Goal: Information Seeking & Learning: Learn about a topic

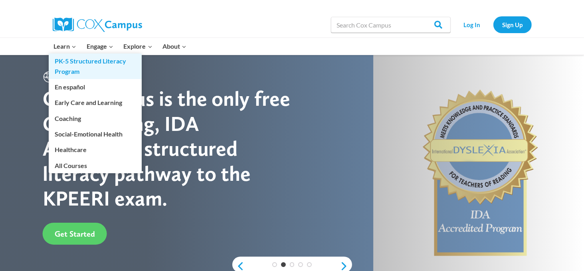
click at [75, 67] on link "PK-5 Structured Literacy Program" at bounding box center [95, 67] width 93 height 26
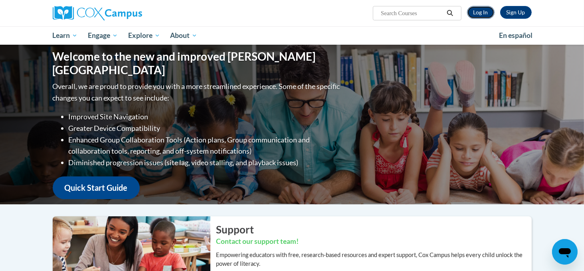
click at [484, 10] on link "Log In" at bounding box center [481, 12] width 28 height 13
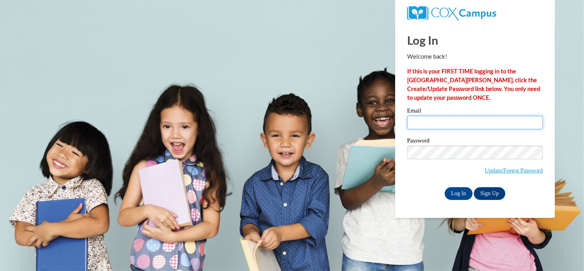
click at [416, 125] on input "Email" at bounding box center [475, 123] width 136 height 14
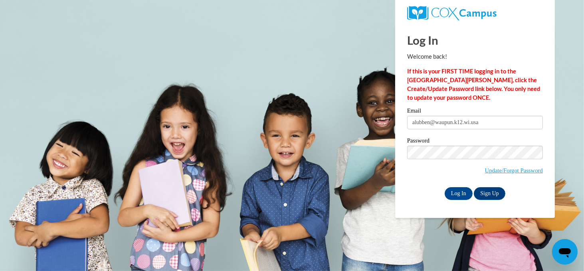
type input "alubben@waupun.k12.wi.us"
click at [468, 142] on label "Password" at bounding box center [475, 142] width 136 height 8
click at [460, 191] on input "Log In" at bounding box center [459, 193] width 28 height 13
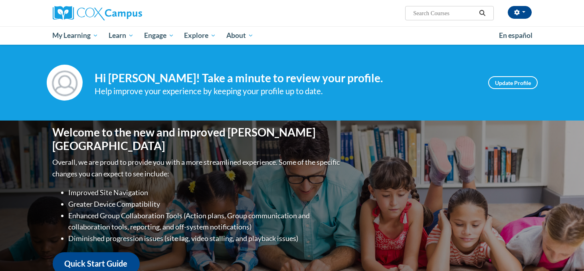
click at [458, 194] on div "Welcome to the new and improved [PERSON_NAME] Campus Overall, we are proud to p…" at bounding box center [292, 201] width 503 height 160
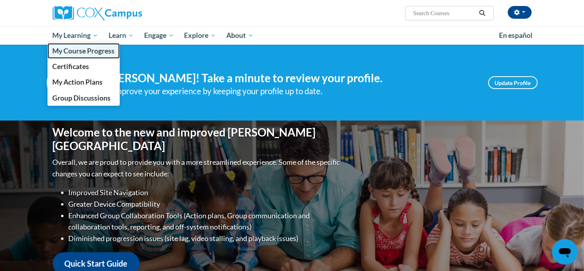
click at [69, 55] on span "My Course Progress" at bounding box center [83, 51] width 62 height 8
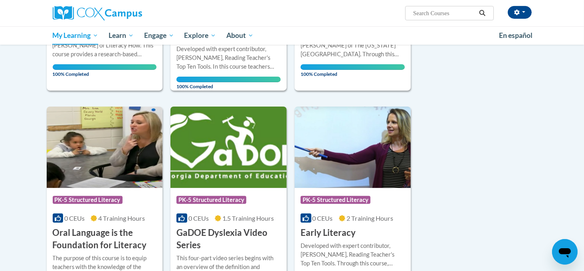
scroll to position [211, 0]
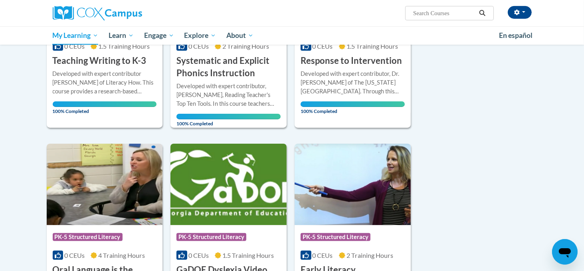
click at [422, 16] on input "Search..." at bounding box center [444, 13] width 64 height 10
type input "meaningful read alouds"
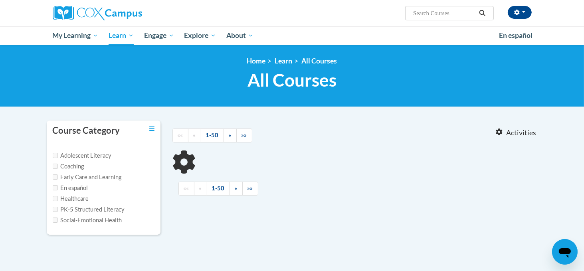
type input "meaningful read alouds"
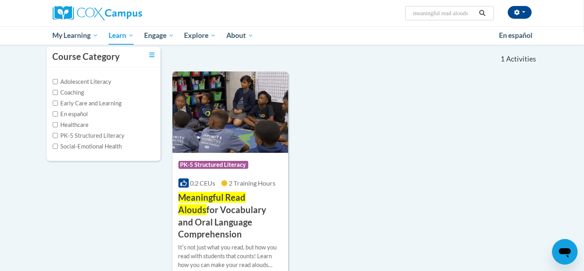
scroll to position [73, 0]
click at [230, 209] on h3 "Meaningful Read Alouds for Vocabulary and Oral Language Comprehension" at bounding box center [230, 216] width 104 height 49
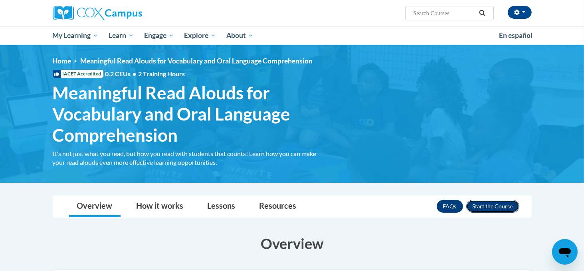
click at [491, 206] on button "Enroll" at bounding box center [492, 206] width 53 height 13
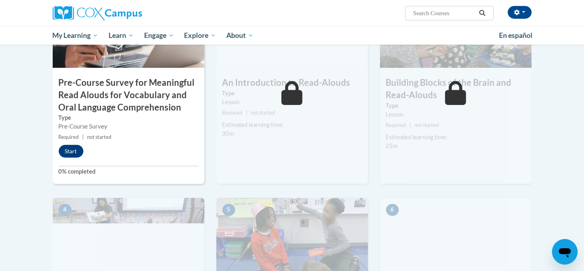
scroll to position [236, 0]
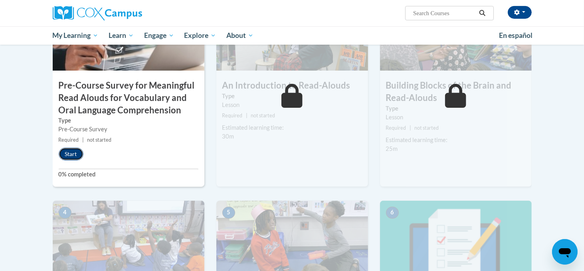
click at [70, 157] on button "Start" at bounding box center [71, 154] width 25 height 13
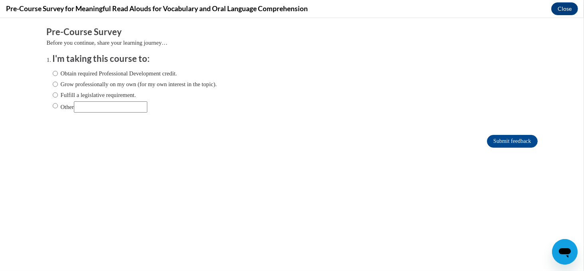
scroll to position [0, 0]
click at [55, 87] on input "Grow professionally on my own (for my own interest in the topic)." at bounding box center [55, 84] width 5 height 9
radio input "true"
click at [511, 140] on input "Submit feedback" at bounding box center [512, 141] width 50 height 13
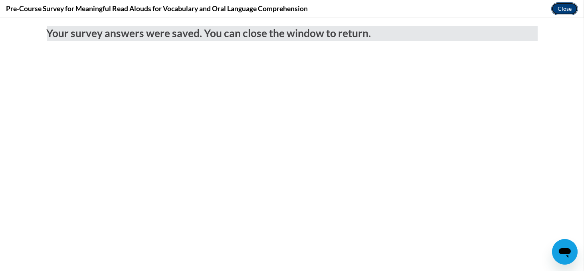
click at [566, 6] on button "Close" at bounding box center [564, 8] width 27 height 13
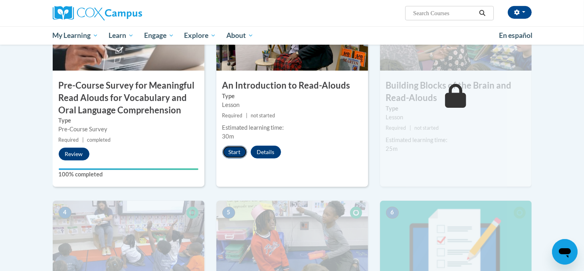
click at [233, 151] on button "Start" at bounding box center [234, 152] width 25 height 13
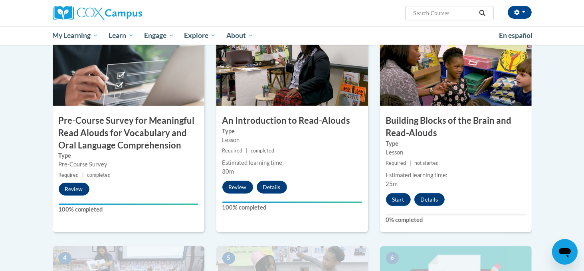
scroll to position [227, 0]
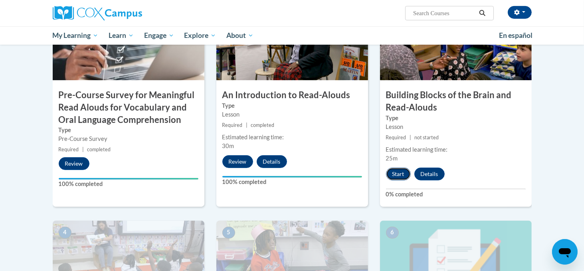
click at [395, 176] on button "Start" at bounding box center [398, 174] width 25 height 13
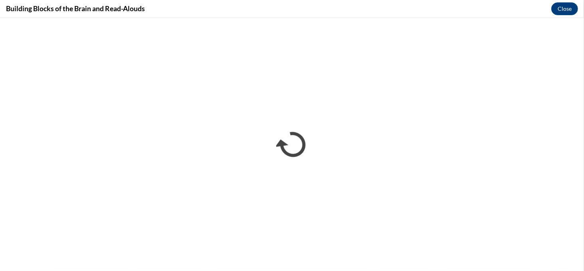
scroll to position [0, 0]
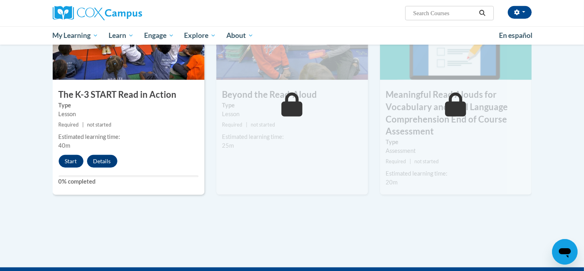
scroll to position [448, 0]
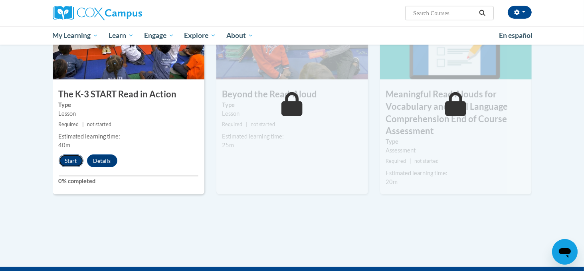
click at [72, 158] on button "Start" at bounding box center [71, 161] width 25 height 13
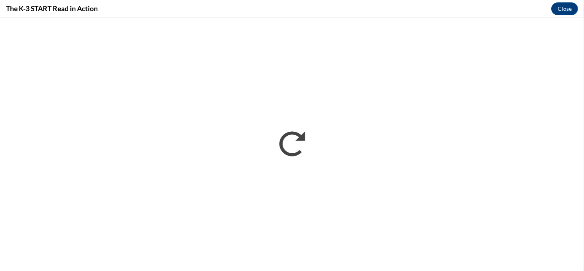
scroll to position [0, 0]
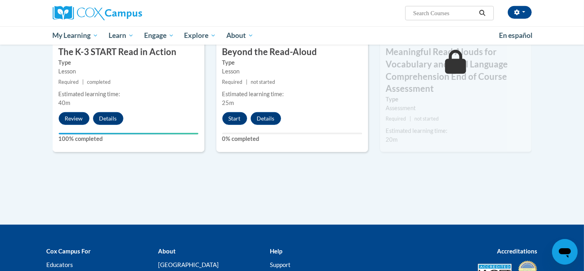
scroll to position [491, 0]
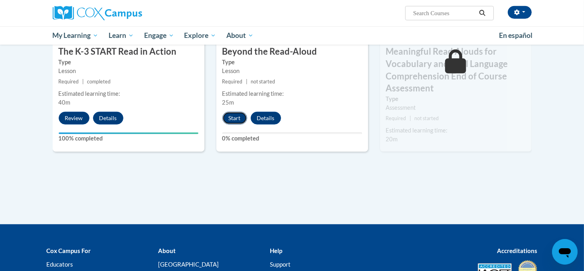
click at [238, 117] on button "Start" at bounding box center [234, 118] width 25 height 13
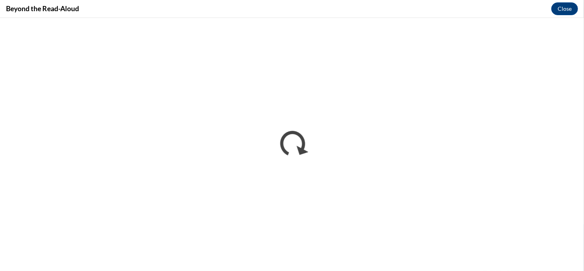
scroll to position [0, 0]
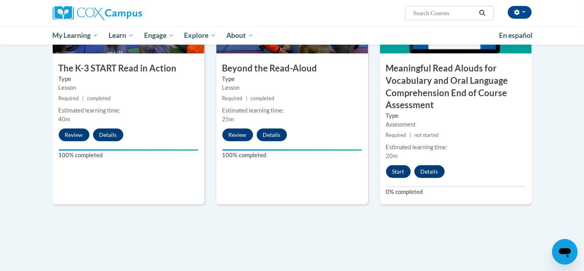
scroll to position [474, 0]
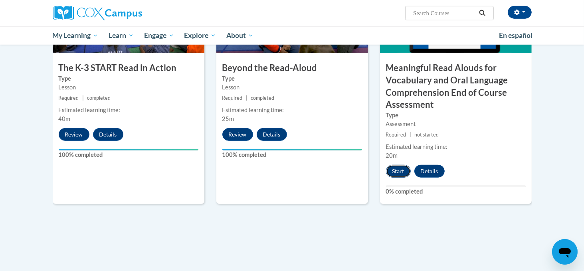
click at [402, 171] on button "Start" at bounding box center [398, 171] width 25 height 13
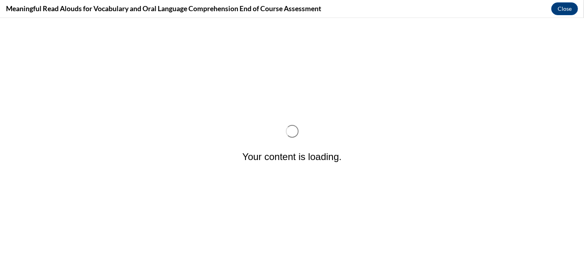
scroll to position [0, 0]
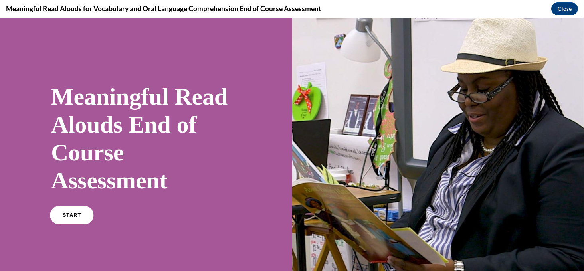
click at [75, 216] on span "START" at bounding box center [72, 215] width 18 height 6
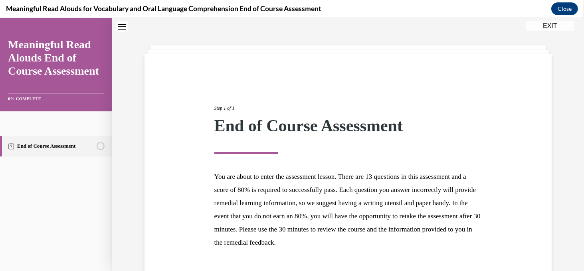
scroll to position [82, 0]
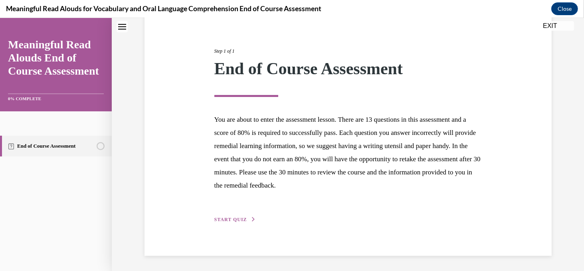
click at [230, 219] on span "START QUIZ" at bounding box center [230, 220] width 33 height 6
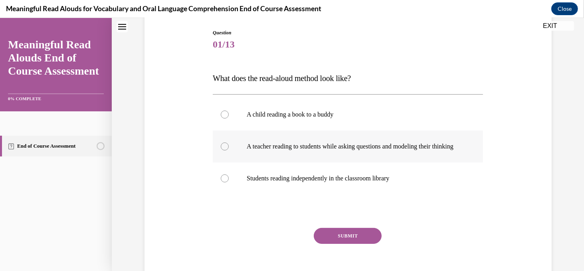
click at [224, 148] on div at bounding box center [225, 147] width 8 height 8
click at [224, 148] on input "A teacher reading to students while asking questions and modeling their thinking" at bounding box center [225, 147] width 8 height 8
radio input "true"
click at [345, 242] on button "SUBMIT" at bounding box center [348, 236] width 68 height 16
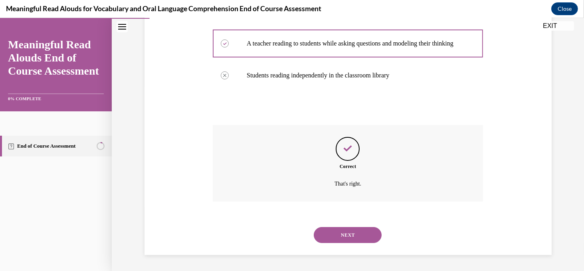
scroll to position [192, 0]
click at [343, 236] on button "NEXT" at bounding box center [348, 235] width 68 height 16
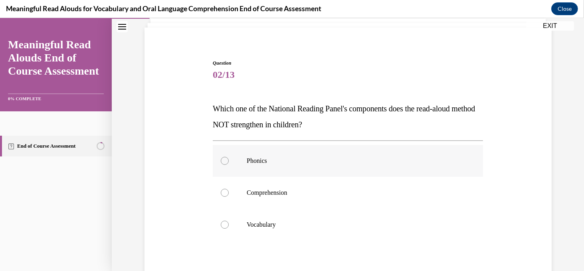
scroll to position [62, 0]
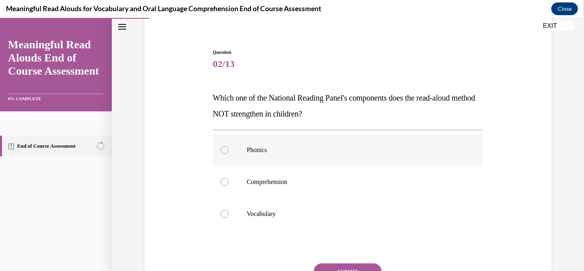
click at [226, 150] on div at bounding box center [225, 150] width 8 height 8
click at [226, 150] on input "Phonics" at bounding box center [225, 150] width 8 height 8
radio input "true"
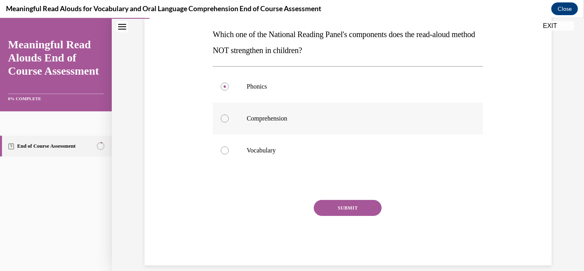
scroll to position [135, 0]
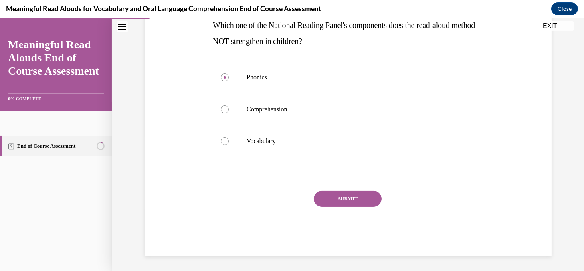
click at [353, 200] on button "SUBMIT" at bounding box center [348, 199] width 68 height 16
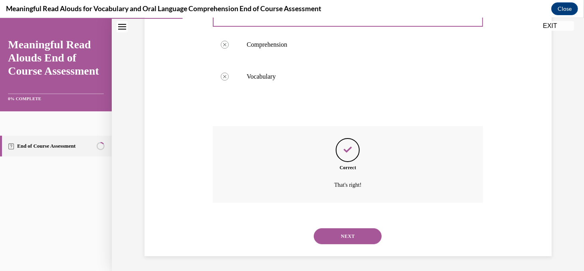
scroll to position [200, 0]
click at [350, 233] on button "NEXT" at bounding box center [348, 236] width 68 height 16
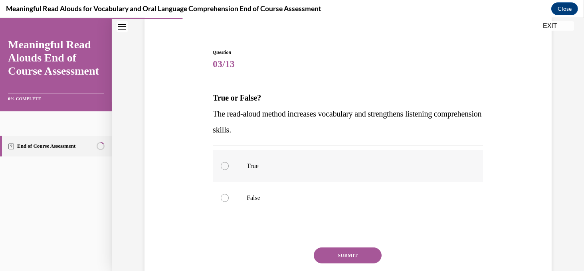
scroll to position [72, 0]
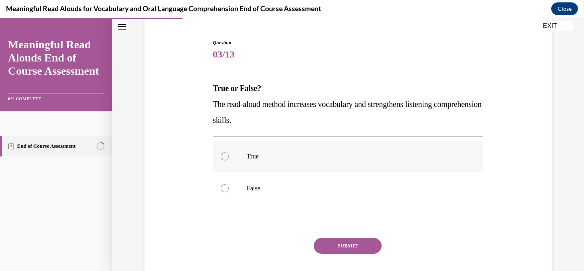
click at [224, 158] on div at bounding box center [225, 157] width 8 height 8
click at [224, 158] on input "True" at bounding box center [225, 157] width 8 height 8
radio input "true"
click at [363, 247] on button "SUBMIT" at bounding box center [348, 246] width 68 height 16
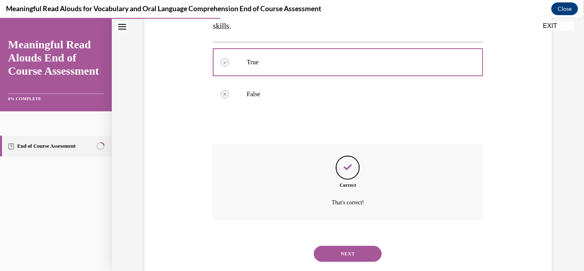
scroll to position [184, 0]
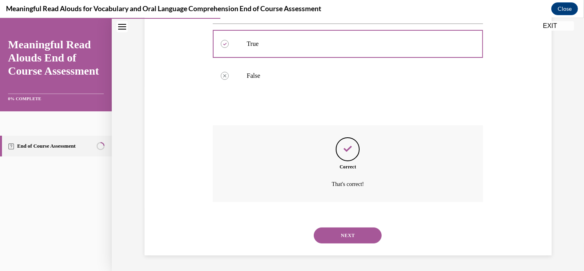
click at [341, 238] on button "NEXT" at bounding box center [348, 236] width 68 height 16
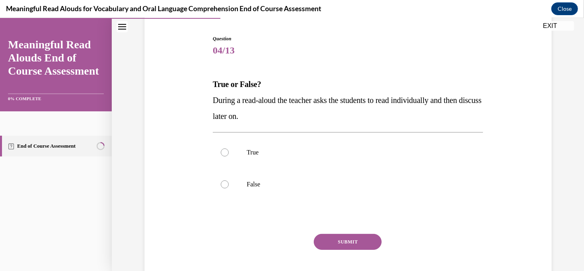
scroll to position [77, 0]
click at [226, 182] on div at bounding box center [225, 184] width 8 height 8
click at [226, 182] on input "False" at bounding box center [225, 184] width 8 height 8
radio input "true"
click at [348, 241] on button "SUBMIT" at bounding box center [348, 241] width 68 height 16
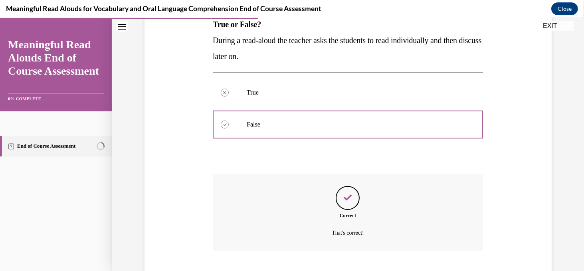
scroll to position [184, 0]
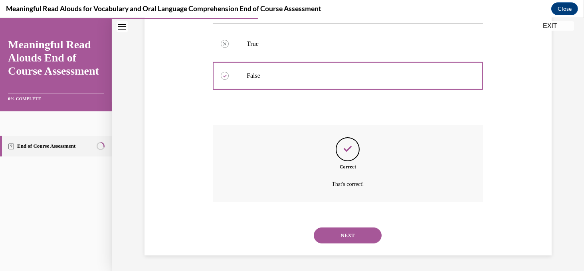
click at [351, 235] on button "NEXT" at bounding box center [348, 236] width 68 height 16
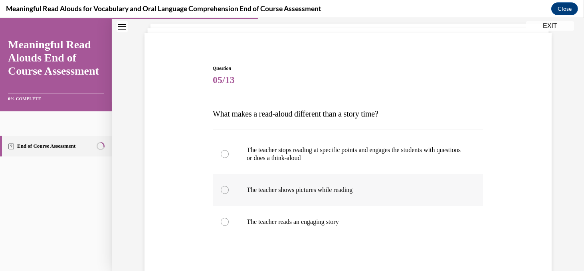
scroll to position [47, 0]
click at [224, 154] on div at bounding box center [225, 154] width 8 height 8
click at [224, 154] on input "The teacher stops reading at specific points and engages the students with ques…" at bounding box center [225, 154] width 8 height 8
radio input "true"
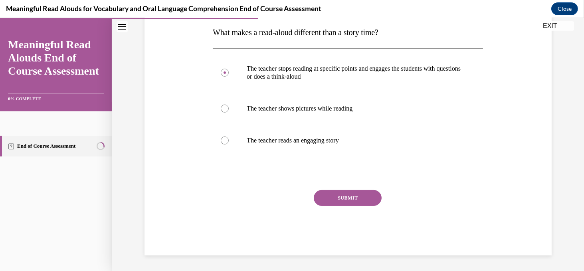
click at [345, 198] on button "SUBMIT" at bounding box center [348, 198] width 68 height 16
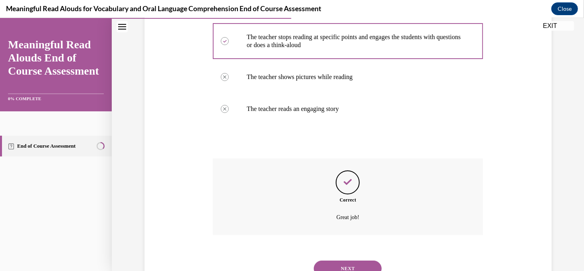
scroll to position [192, 0]
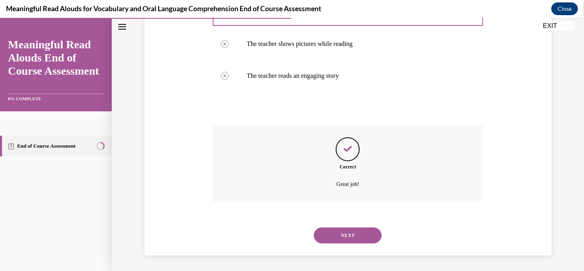
click at [353, 236] on button "NEXT" at bounding box center [348, 236] width 68 height 16
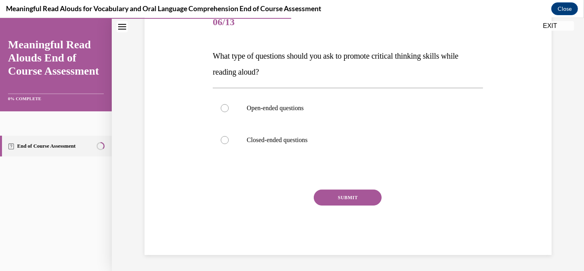
scroll to position [88, 0]
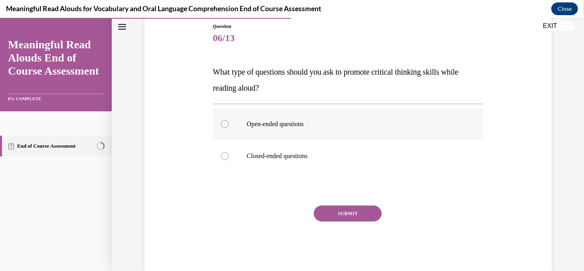
click at [229, 120] on label "Open-ended questions" at bounding box center [348, 124] width 270 height 32
click at [229, 120] on input "Open-ended questions" at bounding box center [225, 124] width 8 height 8
radio input "true"
click at [337, 214] on button "SUBMIT" at bounding box center [348, 214] width 68 height 16
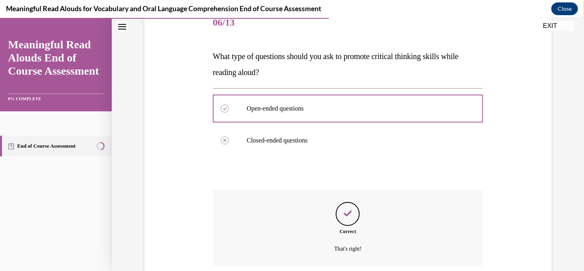
scroll to position [168, 0]
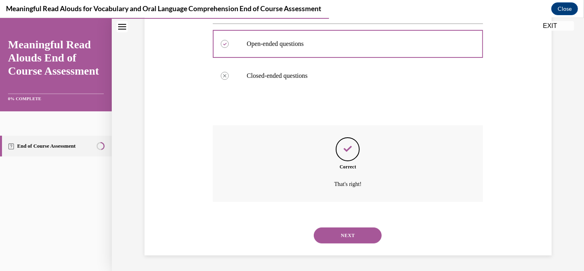
click at [346, 236] on button "NEXT" at bounding box center [348, 236] width 68 height 16
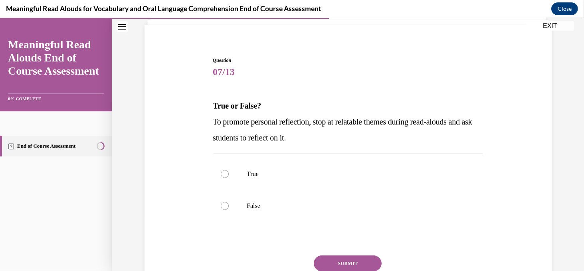
scroll to position [55, 0]
click at [224, 179] on label "True" at bounding box center [348, 173] width 270 height 32
click at [224, 177] on input "True" at bounding box center [225, 173] width 8 height 8
radio input "true"
click at [344, 260] on button "SUBMIT" at bounding box center [348, 263] width 68 height 16
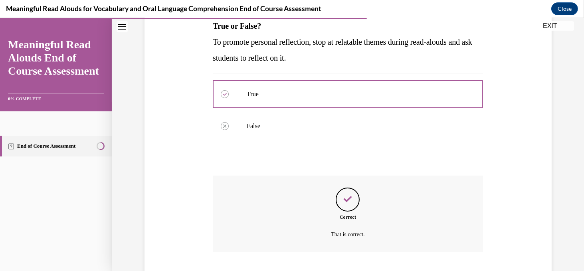
scroll to position [184, 0]
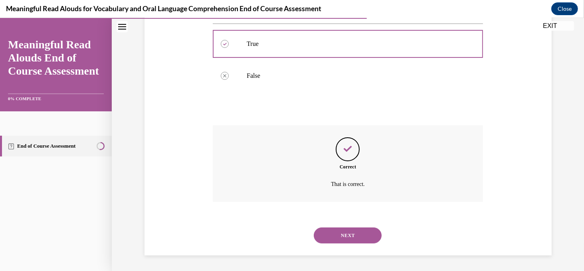
click at [345, 238] on button "NEXT" at bounding box center [348, 236] width 68 height 16
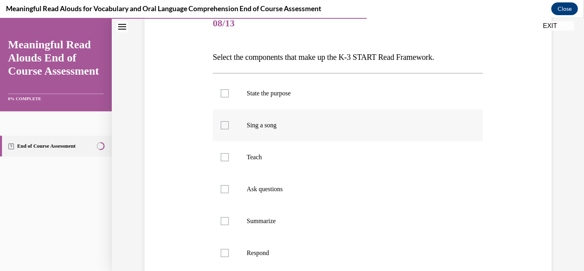
scroll to position [103, 0]
click at [226, 97] on label "State the purpose" at bounding box center [348, 93] width 270 height 32
click at [226, 97] on input "State the purpose" at bounding box center [225, 93] width 8 height 8
checkbox input "true"
click at [225, 159] on div at bounding box center [225, 157] width 8 height 8
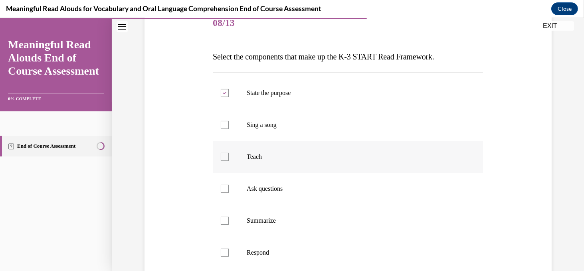
click at [225, 159] on input "Teach" at bounding box center [225, 157] width 8 height 8
checkbox input "true"
click at [226, 186] on div at bounding box center [225, 189] width 8 height 8
click at [226, 186] on input "Ask questions" at bounding box center [225, 189] width 8 height 8
checkbox input "true"
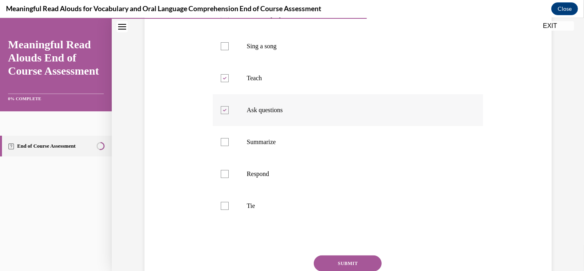
scroll to position [182, 0]
click at [223, 173] on div at bounding box center [225, 174] width 8 height 8
click at [223, 173] on input "Respond" at bounding box center [225, 174] width 8 height 8
checkbox input "true"
click at [226, 206] on div at bounding box center [225, 206] width 8 height 8
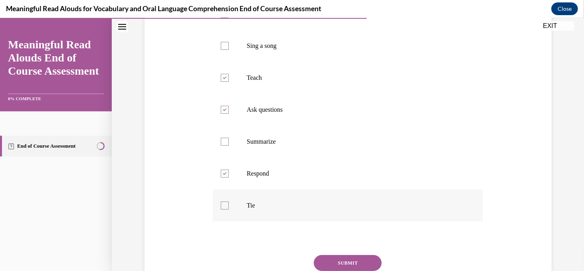
click at [226, 206] on input "Tie" at bounding box center [225, 206] width 8 height 8
checkbox input "true"
click at [347, 261] on button "SUBMIT" at bounding box center [348, 263] width 68 height 16
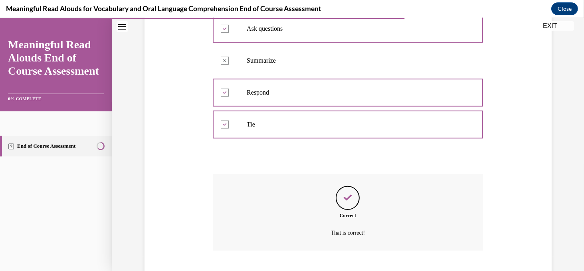
scroll to position [312, 0]
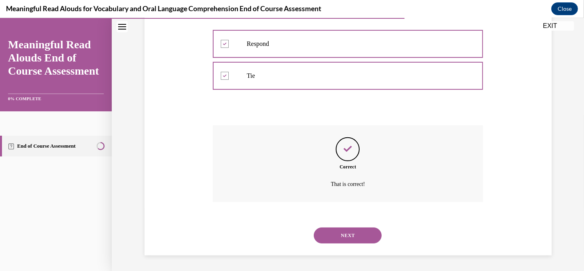
click at [347, 236] on button "NEXT" at bounding box center [348, 236] width 68 height 16
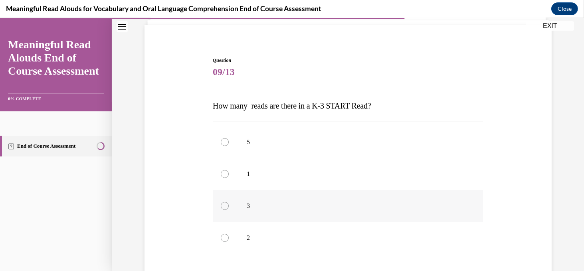
scroll to position [54, 0]
click at [225, 209] on div at bounding box center [225, 206] width 8 height 8
click at [225, 209] on input "3" at bounding box center [225, 206] width 8 height 8
radio input "true"
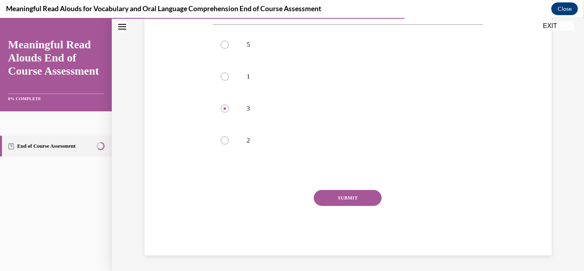
click at [335, 202] on button "SUBMIT" at bounding box center [348, 198] width 68 height 16
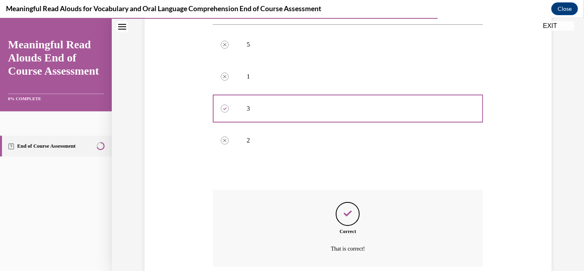
scroll to position [216, 0]
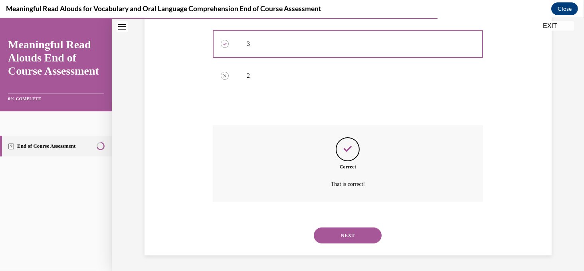
click at [346, 233] on button "NEXT" at bounding box center [348, 236] width 68 height 16
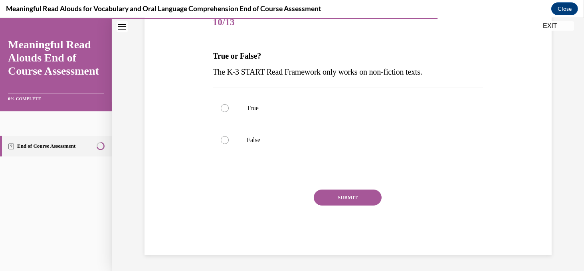
scroll to position [88, 0]
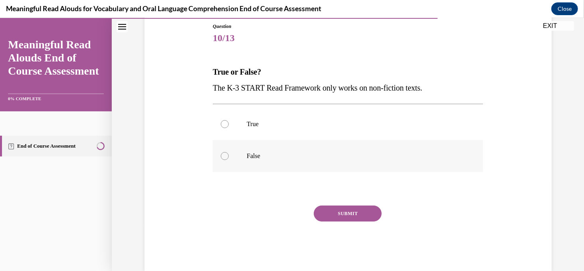
click at [227, 158] on div at bounding box center [225, 156] width 8 height 8
click at [227, 158] on input "False" at bounding box center [225, 156] width 8 height 8
radio input "true"
click at [345, 219] on button "SUBMIT" at bounding box center [348, 214] width 68 height 16
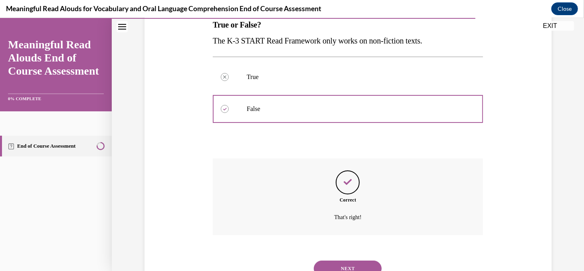
scroll to position [168, 0]
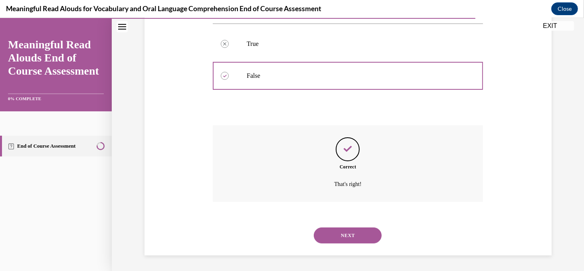
click at [350, 236] on button "NEXT" at bounding box center [348, 236] width 68 height 16
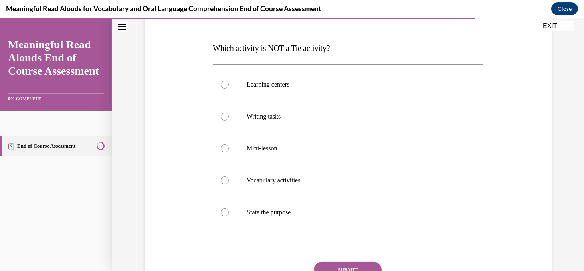
scroll to position [112, 0]
click at [226, 211] on div at bounding box center [225, 212] width 8 height 8
click at [226, 211] on input "State the purpose" at bounding box center [225, 212] width 8 height 8
radio input "true"
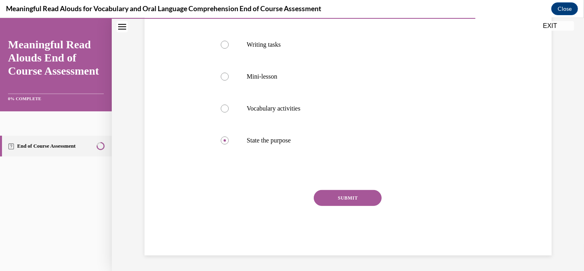
click at [351, 195] on button "SUBMIT" at bounding box center [348, 198] width 68 height 16
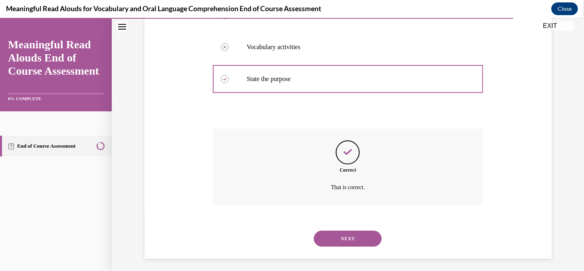
scroll to position [248, 0]
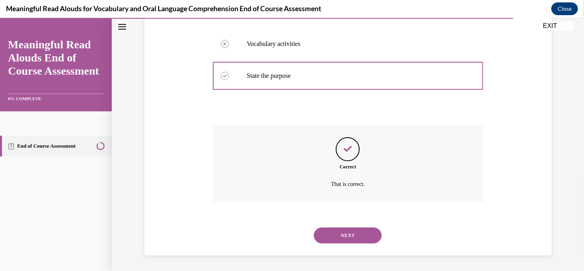
click at [357, 233] on button "NEXT" at bounding box center [348, 236] width 68 height 16
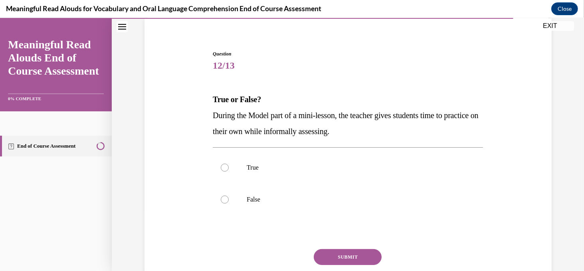
scroll to position [61, 0]
click at [226, 201] on div at bounding box center [225, 200] width 8 height 8
click at [226, 201] on input "False" at bounding box center [225, 200] width 8 height 8
radio input "true"
click at [333, 252] on button "SUBMIT" at bounding box center [348, 257] width 68 height 16
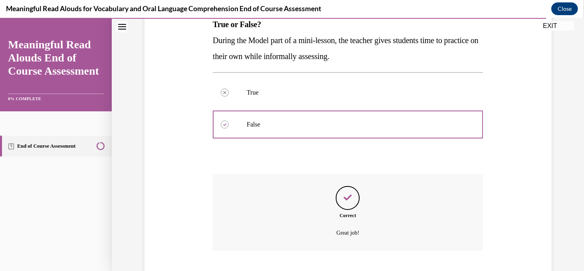
scroll to position [184, 0]
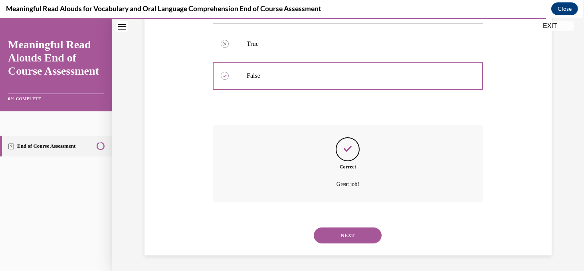
click at [337, 236] on button "NEXT" at bounding box center [348, 236] width 68 height 16
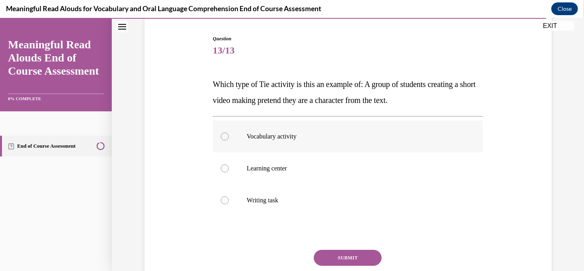
scroll to position [77, 0]
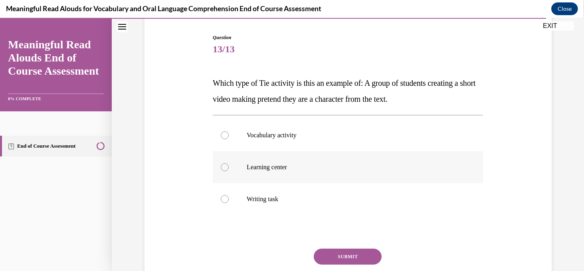
click at [225, 170] on div at bounding box center [225, 167] width 8 height 8
click at [225, 170] on input "Learning center" at bounding box center [225, 167] width 8 height 8
radio input "true"
click at [329, 255] on button "SUBMIT" at bounding box center [348, 257] width 68 height 16
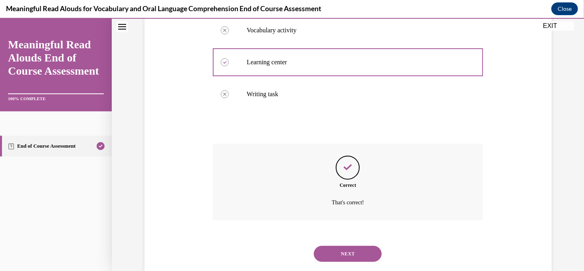
scroll to position [200, 0]
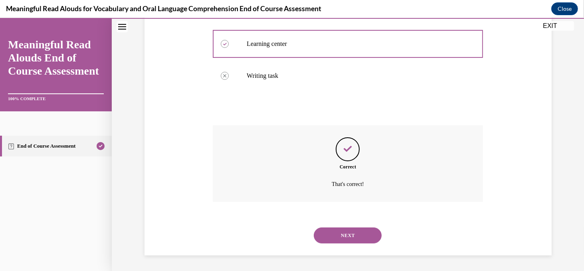
click at [335, 234] on button "NEXT" at bounding box center [348, 236] width 68 height 16
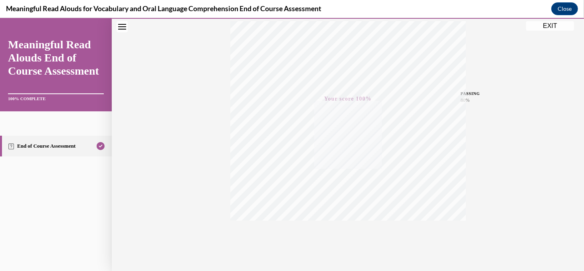
scroll to position [156, 0]
click at [563, 26] on button "EXIT" at bounding box center [550, 26] width 48 height 10
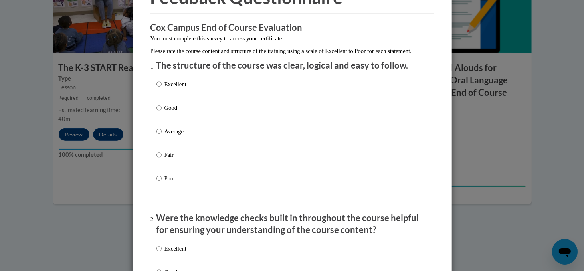
scroll to position [54, 0]
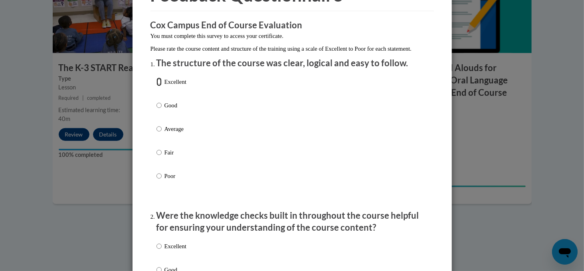
click at [159, 86] on input "Excellent" at bounding box center [159, 81] width 5 height 9
radio input "true"
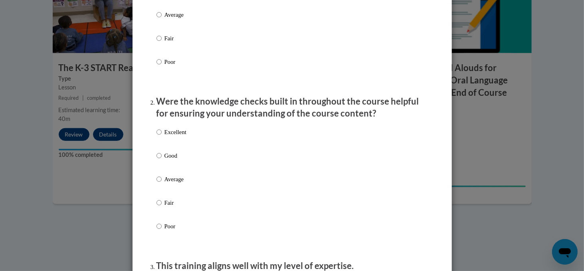
scroll to position [174, 0]
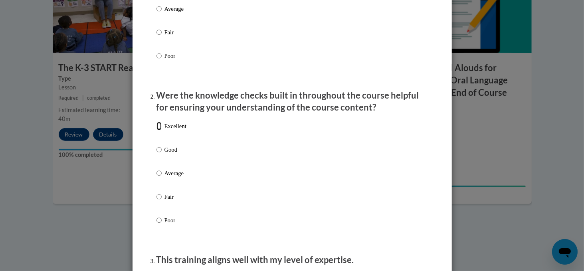
click at [159, 131] on input "Excellent" at bounding box center [159, 126] width 5 height 9
radio input "true"
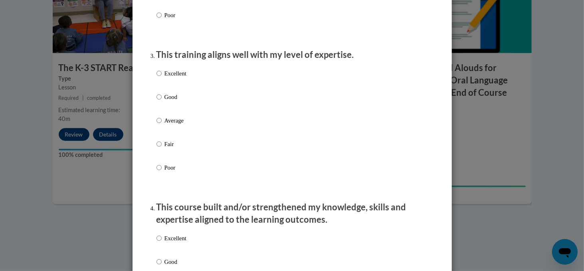
scroll to position [378, 0]
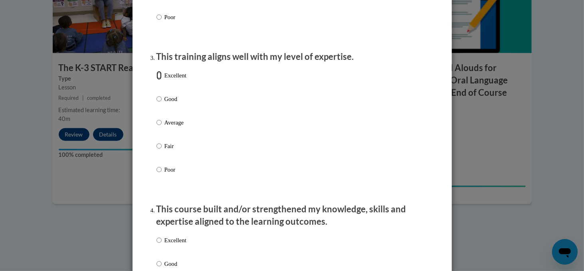
click at [159, 80] on input "Excellent" at bounding box center [159, 75] width 5 height 9
radio input "true"
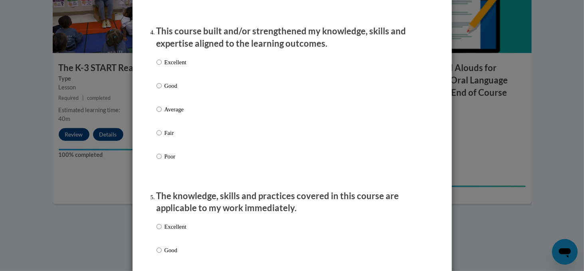
scroll to position [561, 0]
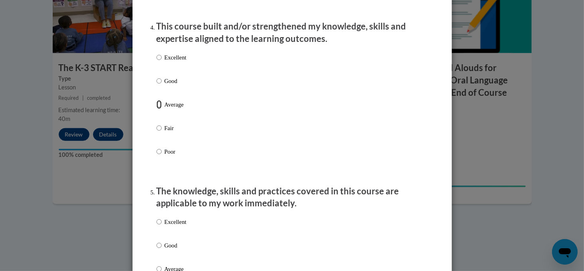
click at [158, 109] on input "Average" at bounding box center [159, 104] width 5 height 9
radio input "true"
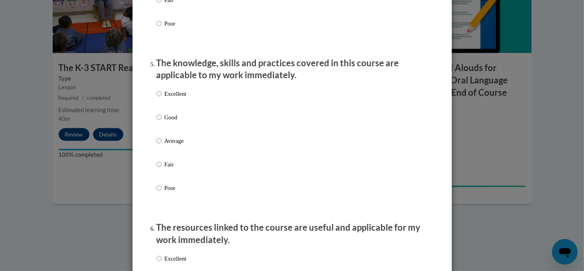
scroll to position [692, 0]
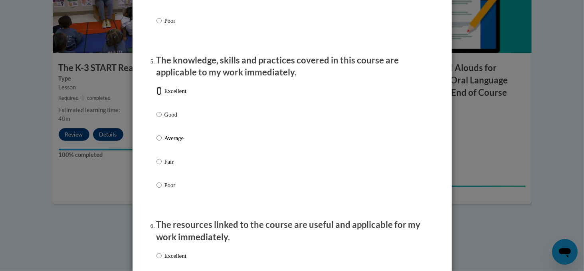
click at [157, 95] on input "Excellent" at bounding box center [159, 91] width 5 height 9
radio input "true"
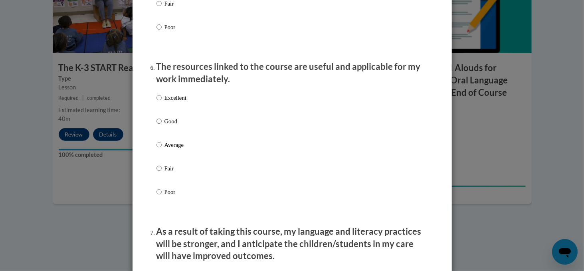
scroll to position [858, 0]
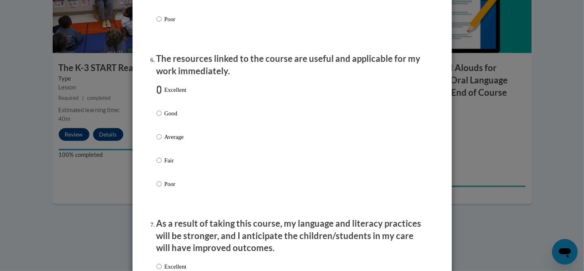
click at [158, 94] on input "Excellent" at bounding box center [159, 89] width 5 height 9
radio input "true"
click at [158, 94] on input "Excellent" at bounding box center [159, 89] width 5 height 9
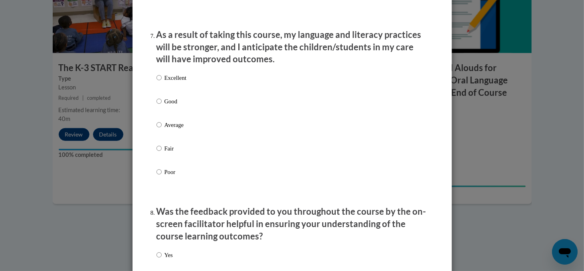
scroll to position [1048, 0]
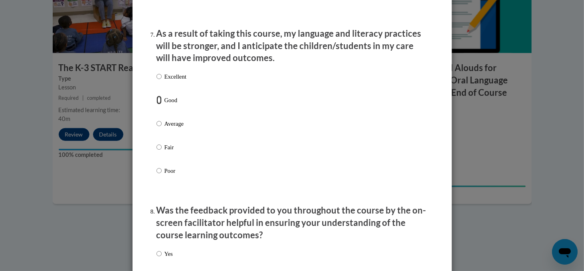
click at [159, 105] on input "Good" at bounding box center [159, 100] width 5 height 9
radio input "true"
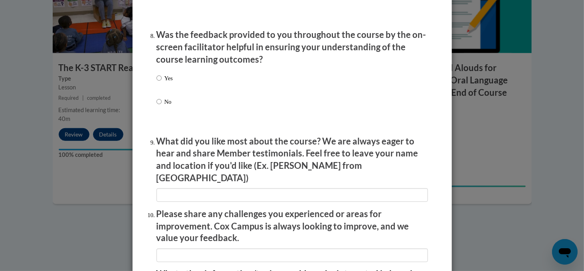
scroll to position [1225, 0]
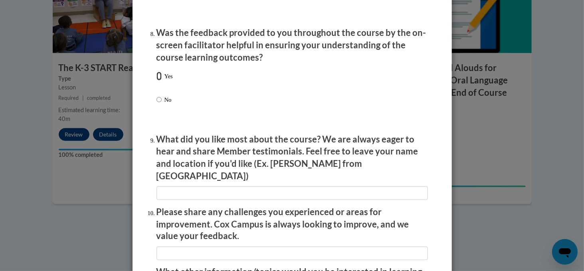
click at [158, 81] on input "Yes" at bounding box center [159, 76] width 5 height 9
radio input "true"
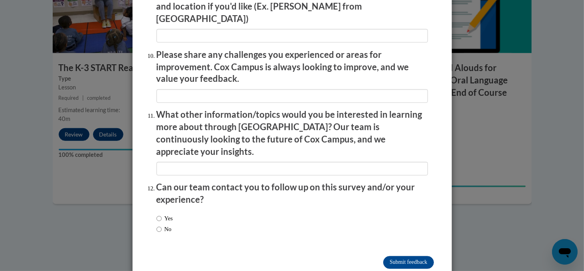
scroll to position [1391, 0]
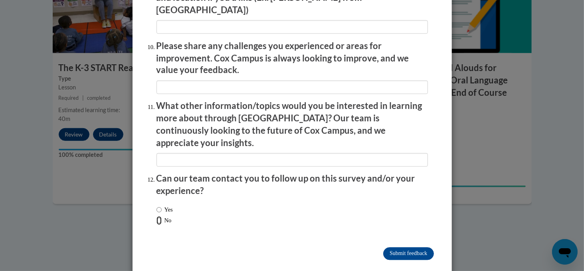
click at [157, 216] on input "No" at bounding box center [159, 220] width 5 height 9
radio input "true"
click at [405, 248] on input "Submit feedback" at bounding box center [408, 254] width 50 height 13
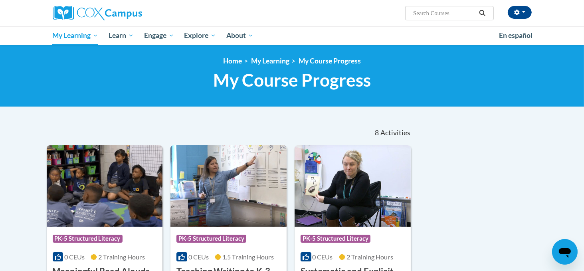
click at [417, 11] on input "Search..." at bounding box center [444, 13] width 64 height 10
type input "reading comprehension"
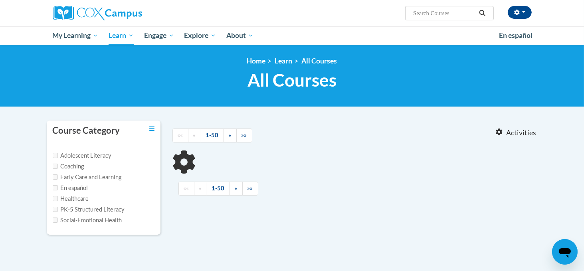
type input "reading comprehension"
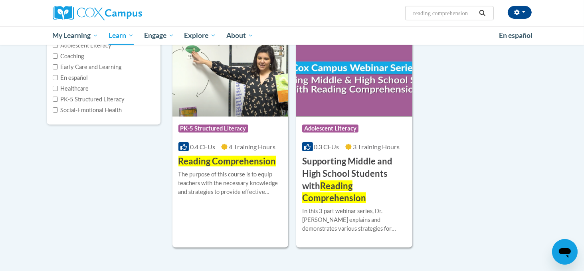
scroll to position [111, 0]
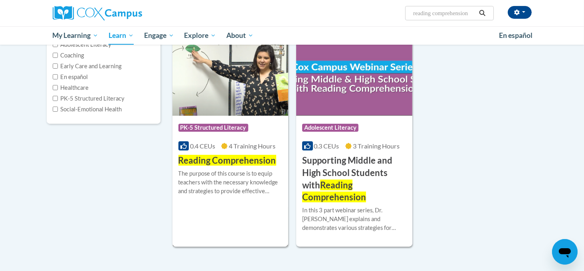
click at [232, 186] on div "The purpose of this course is to equip teachers with the necessary knowledge an…" at bounding box center [230, 182] width 104 height 26
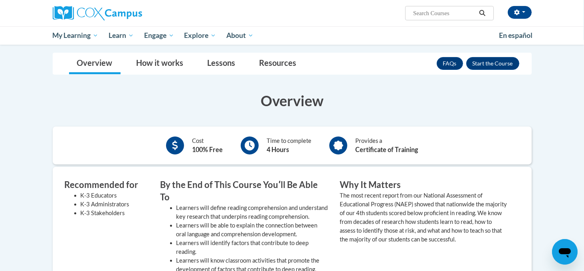
scroll to position [114, 0]
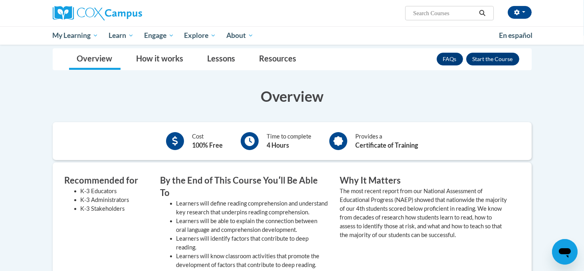
click at [448, 13] on input "Search..." at bounding box center [444, 13] width 64 height 10
type input "reading fluency"
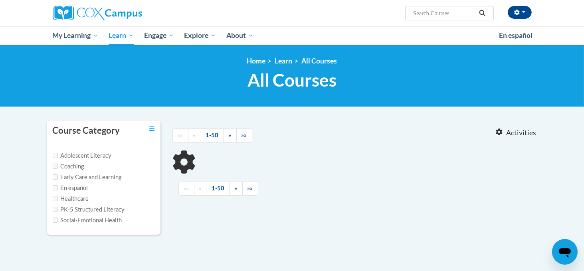
type input "reading fluency"
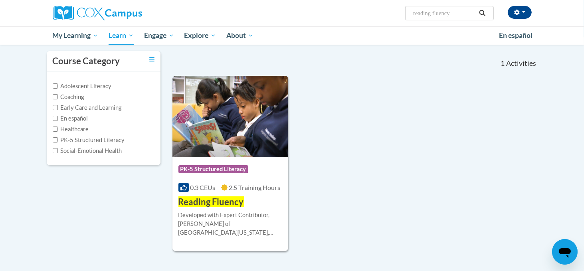
scroll to position [70, 0]
click at [200, 216] on div "Developed with Expert Contributor, [PERSON_NAME] of [GEOGRAPHIC_DATA][US_STATE]…" at bounding box center [230, 223] width 104 height 26
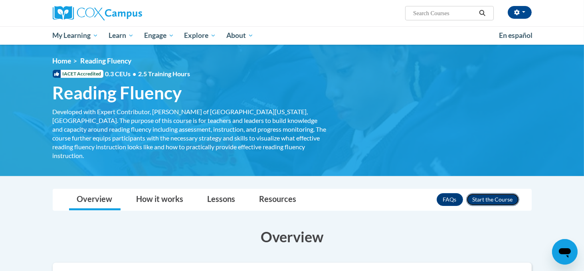
click at [503, 194] on button "Enroll" at bounding box center [492, 199] width 53 height 13
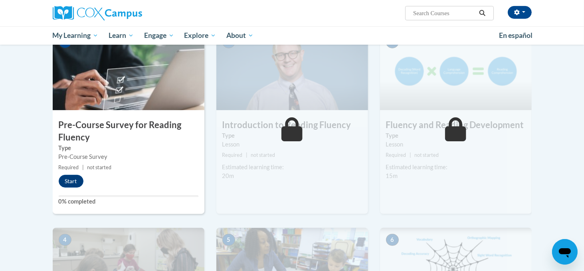
scroll to position [182, 0]
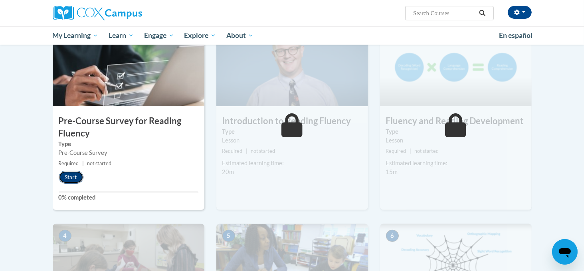
click at [75, 173] on button "Start" at bounding box center [71, 177] width 25 height 13
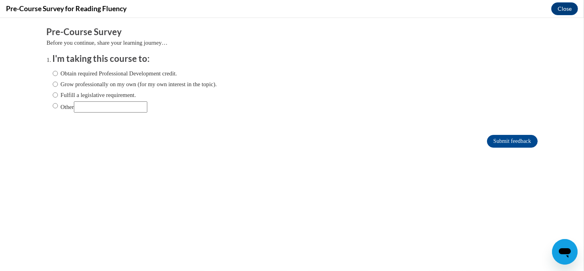
scroll to position [0, 0]
click at [57, 87] on input "Grow professionally on my own (for my own interest in the topic)." at bounding box center [55, 84] width 5 height 9
radio input "true"
click at [501, 143] on input "Submit feedback" at bounding box center [512, 141] width 50 height 13
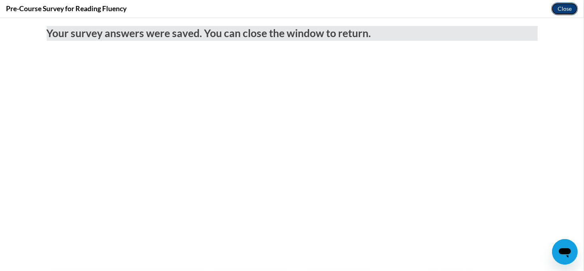
click at [568, 10] on button "Close" at bounding box center [564, 8] width 27 height 13
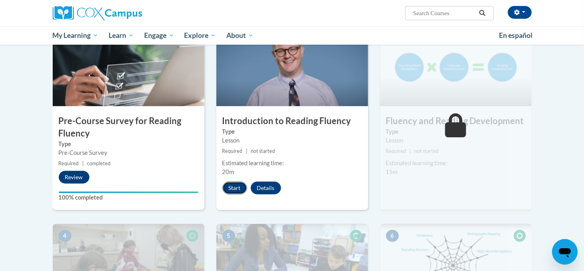
click at [238, 186] on button "Start" at bounding box center [234, 188] width 25 height 13
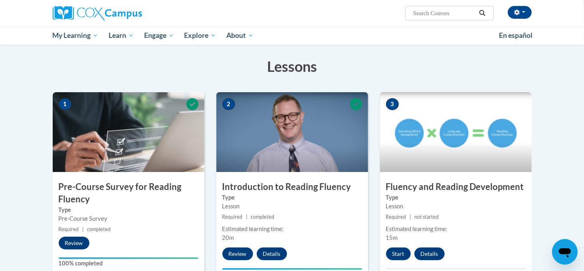
scroll to position [119, 0]
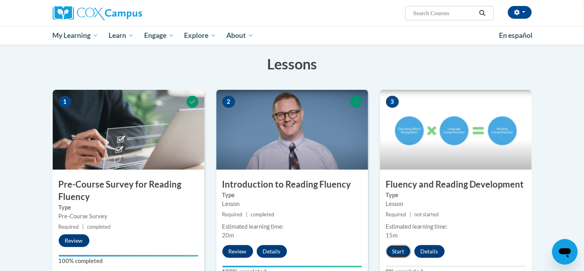
click at [400, 252] on button "Start" at bounding box center [398, 251] width 25 height 13
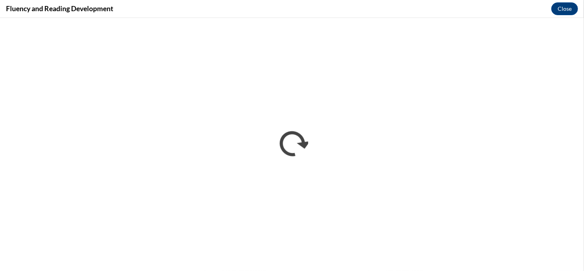
scroll to position [0, 0]
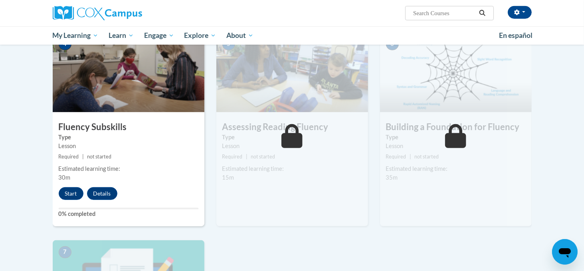
scroll to position [395, 0]
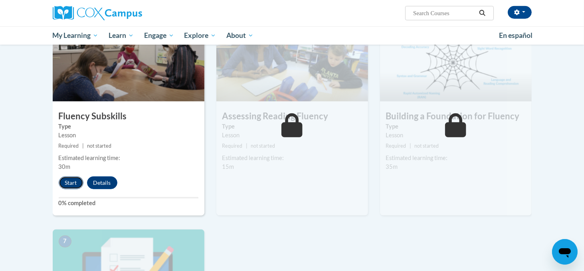
click at [71, 184] on button "Start" at bounding box center [71, 182] width 25 height 13
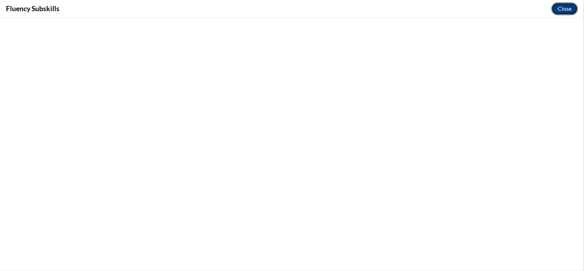
click at [562, 12] on button "Close" at bounding box center [564, 8] width 27 height 13
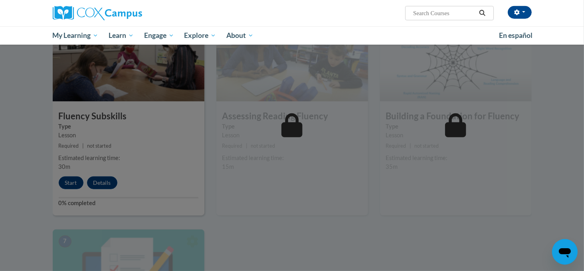
click at [71, 184] on div at bounding box center [292, 135] width 584 height 271
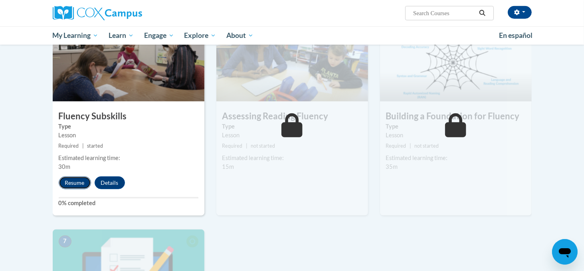
click at [72, 185] on button "Resume" at bounding box center [75, 182] width 32 height 13
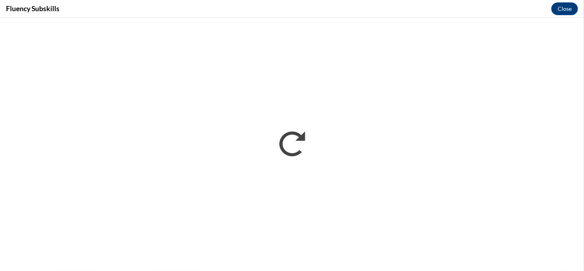
scroll to position [0, 0]
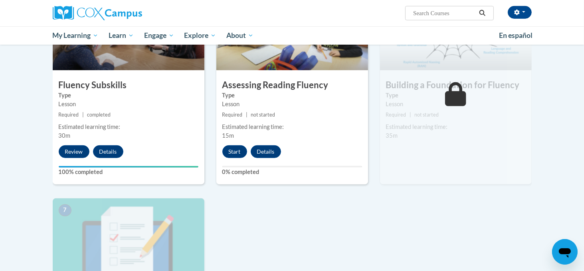
scroll to position [427, 0]
click at [234, 153] on button "Start" at bounding box center [234, 151] width 25 height 13
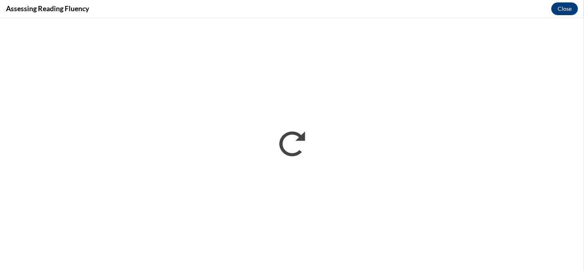
scroll to position [0, 0]
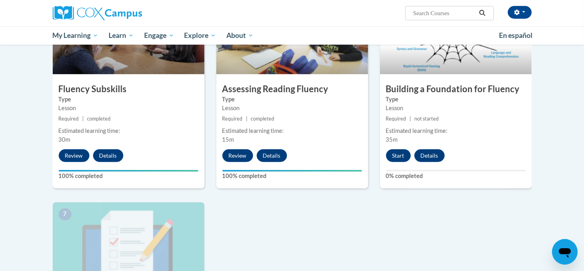
scroll to position [426, 0]
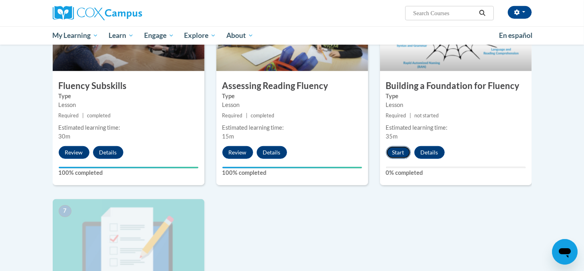
click at [399, 153] on button "Start" at bounding box center [398, 152] width 25 height 13
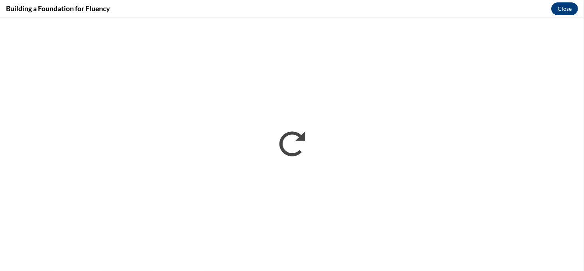
scroll to position [0, 0]
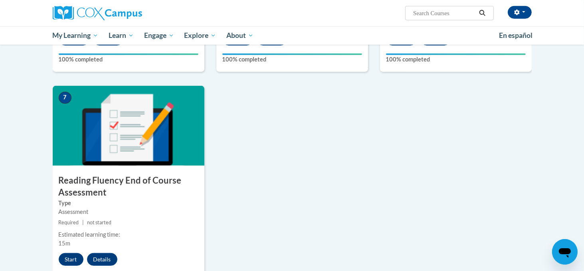
scroll to position [541, 0]
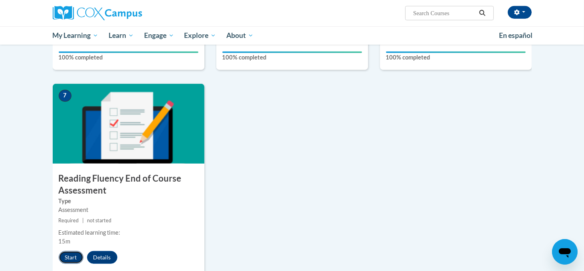
click at [71, 256] on button "Start" at bounding box center [71, 257] width 25 height 13
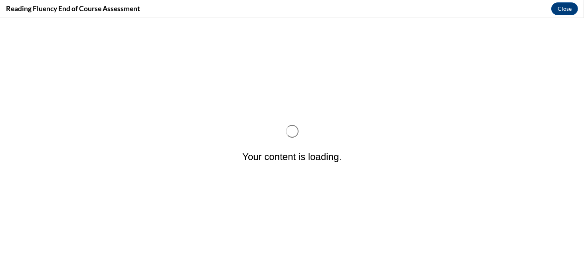
scroll to position [0, 0]
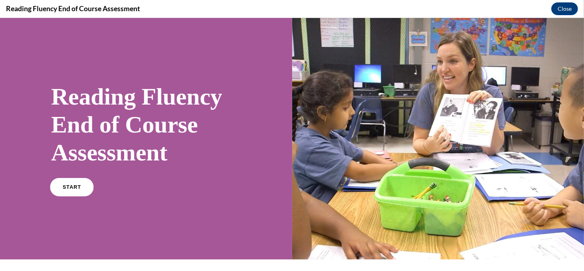
click at [69, 188] on span "START" at bounding box center [72, 187] width 18 height 6
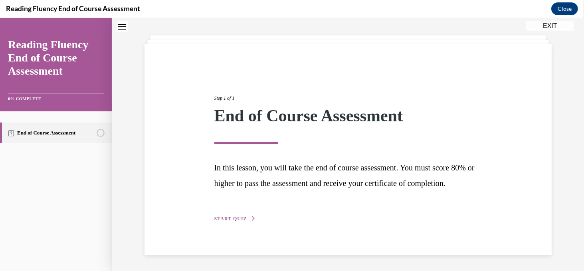
scroll to position [50, 0]
click at [229, 220] on span "START QUIZ" at bounding box center [230, 219] width 33 height 6
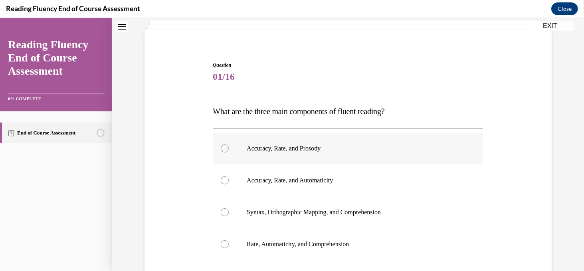
click at [226, 149] on div at bounding box center [225, 149] width 8 height 8
click at [226, 149] on input "Accuracy, Rate, and Prosody" at bounding box center [225, 149] width 8 height 8
radio input "true"
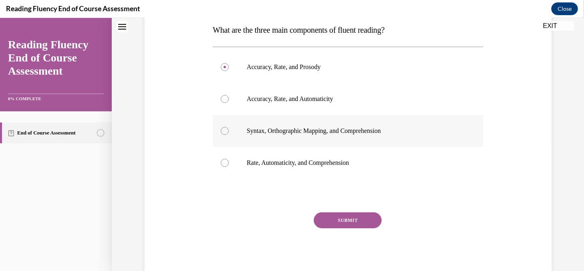
scroll to position [131, 0]
click at [349, 222] on button "SUBMIT" at bounding box center [348, 220] width 68 height 16
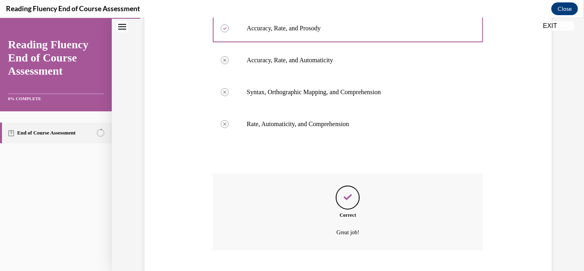
scroll to position [218, 0]
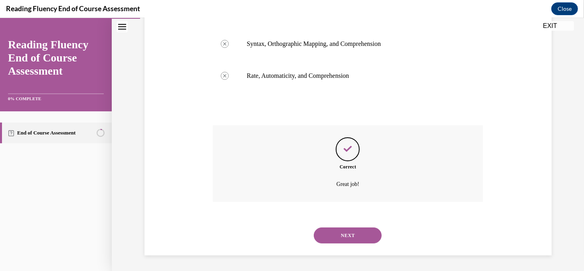
click at [349, 233] on button "NEXT" at bounding box center [348, 236] width 68 height 16
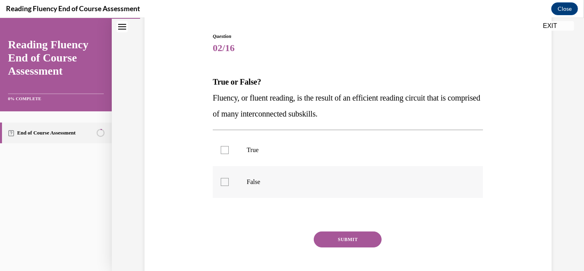
scroll to position [83, 0]
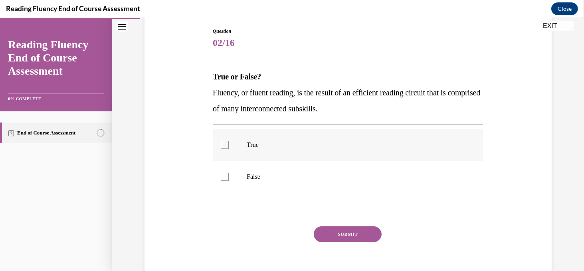
click at [226, 147] on div at bounding box center [225, 145] width 8 height 8
click at [226, 147] on input "True" at bounding box center [225, 145] width 8 height 8
checkbox input "true"
click at [353, 235] on button "SUBMIT" at bounding box center [348, 234] width 68 height 16
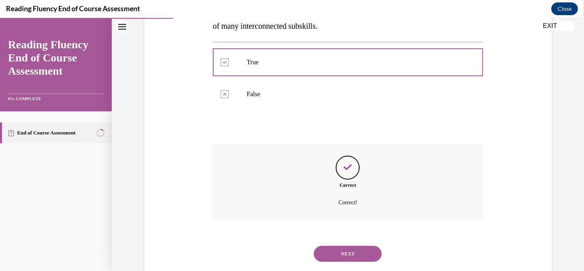
scroll to position [184, 0]
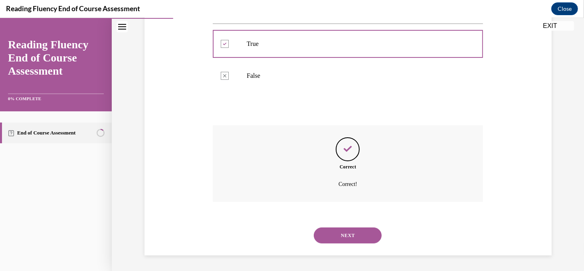
click at [361, 231] on button "NEXT" at bounding box center [348, 236] width 68 height 16
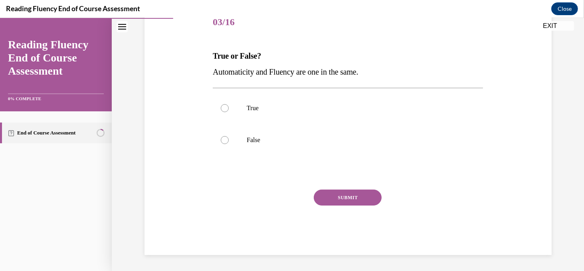
scroll to position [88, 0]
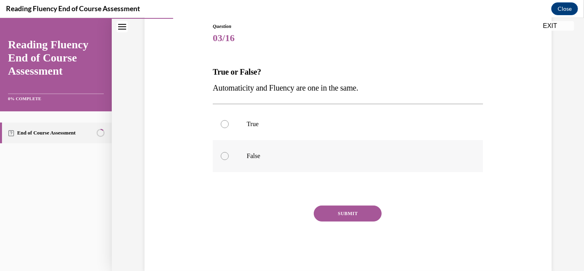
click at [226, 155] on div at bounding box center [225, 156] width 8 height 8
click at [226, 155] on input "False" at bounding box center [225, 156] width 8 height 8
radio input "true"
click at [350, 216] on button "SUBMIT" at bounding box center [348, 214] width 68 height 16
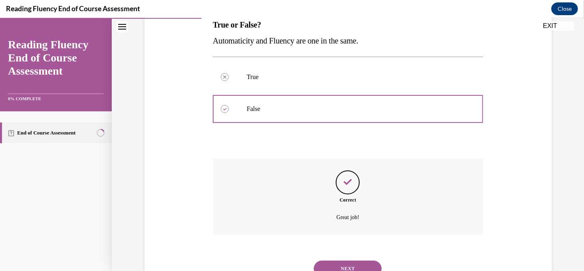
scroll to position [168, 0]
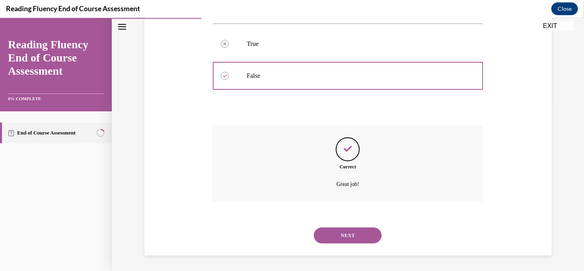
click at [349, 236] on button "NEXT" at bounding box center [348, 236] width 68 height 16
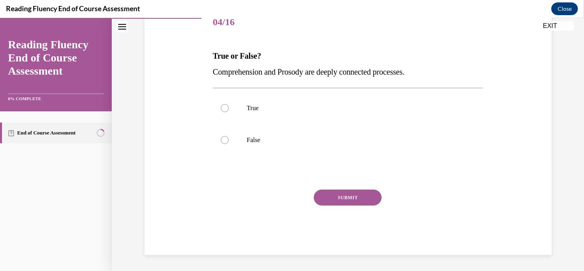
scroll to position [88, 0]
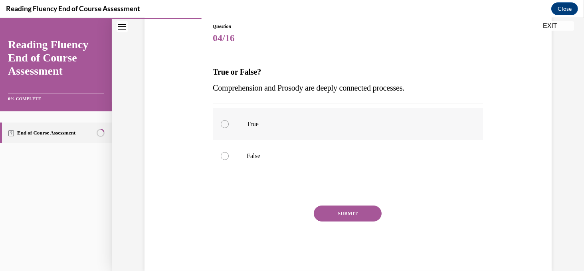
click at [227, 126] on div at bounding box center [225, 124] width 8 height 8
click at [227, 126] on input "True" at bounding box center [225, 124] width 8 height 8
radio input "true"
click at [342, 210] on button "SUBMIT" at bounding box center [348, 214] width 68 height 16
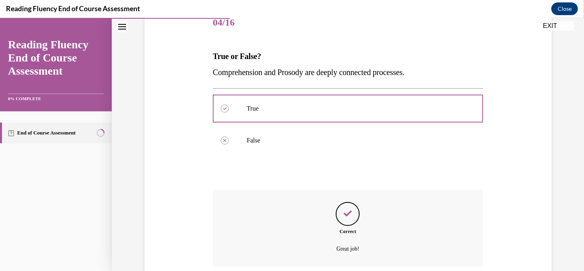
scroll to position [168, 0]
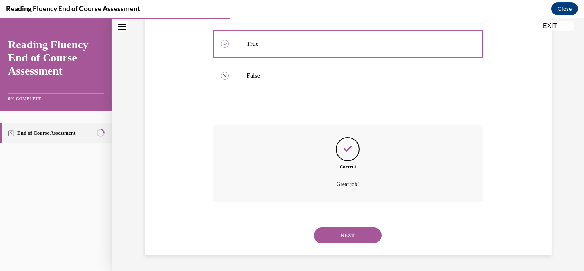
click at [349, 234] on button "NEXT" at bounding box center [348, 236] width 68 height 16
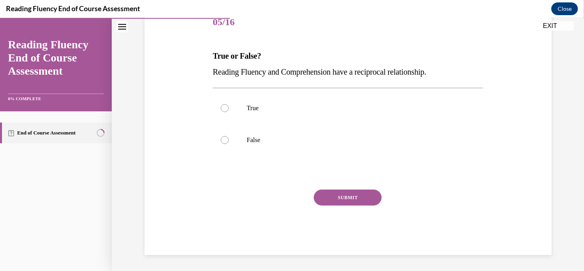
scroll to position [88, 0]
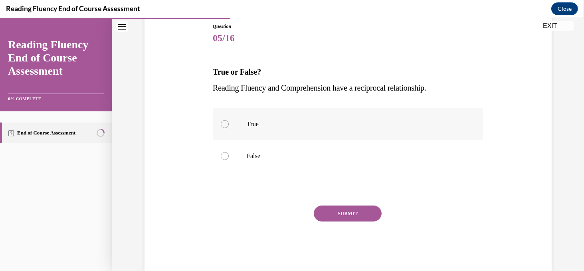
click at [228, 125] on div at bounding box center [225, 124] width 8 height 8
click at [228, 125] on input "True" at bounding box center [225, 124] width 8 height 8
radio input "true"
click at [340, 216] on button "SUBMIT" at bounding box center [348, 214] width 68 height 16
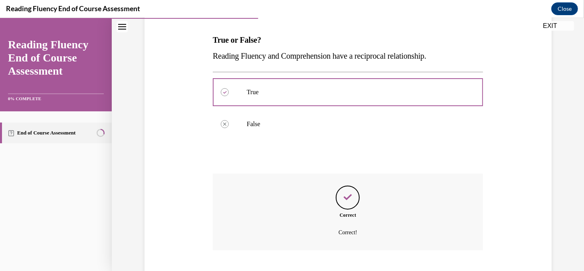
scroll to position [168, 0]
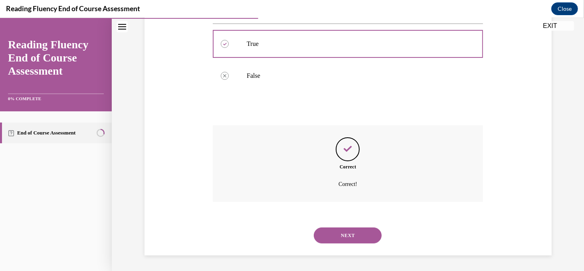
click at [345, 238] on button "NEXT" at bounding box center [348, 236] width 68 height 16
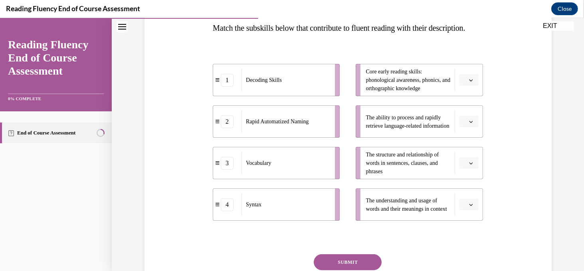
scroll to position [133, 0]
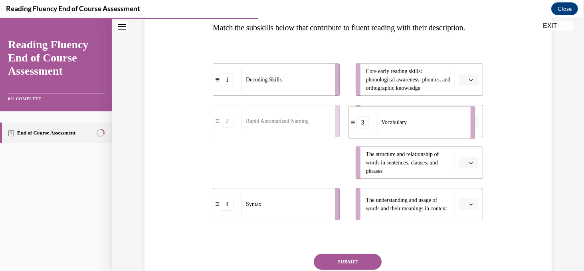
drag, startPoint x: 294, startPoint y: 180, endPoint x: 441, endPoint y: 136, distance: 153.4
click at [441, 134] on div "Vocabulary" at bounding box center [421, 123] width 88 height 24
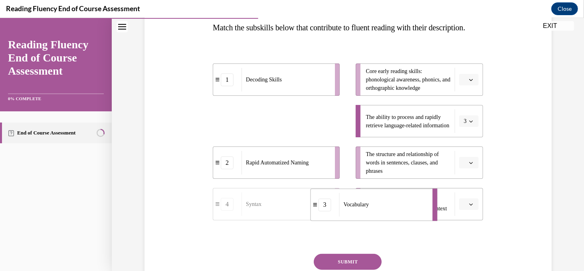
drag, startPoint x: 287, startPoint y: 138, endPoint x: 367, endPoint y: 222, distance: 115.8
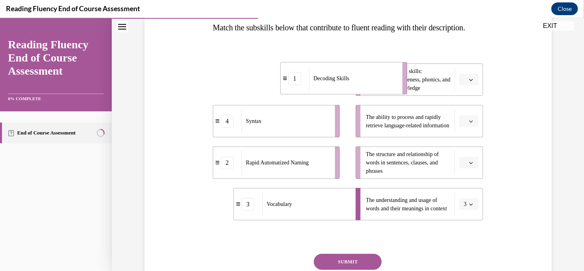
drag, startPoint x: 291, startPoint y: 94, endPoint x: 359, endPoint y: 92, distance: 67.5
click at [359, 90] on div "Decoding Skills" at bounding box center [353, 79] width 88 height 24
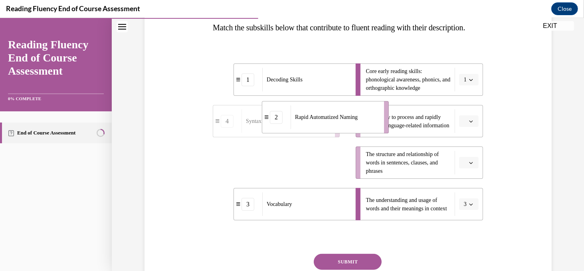
drag, startPoint x: 306, startPoint y: 185, endPoint x: 355, endPoint y: 140, distance: 66.7
click at [355, 129] on div "Rapid Automatized Naming" at bounding box center [335, 117] width 88 height 24
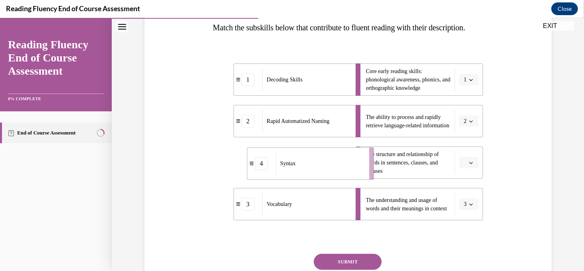
drag, startPoint x: 316, startPoint y: 174, endPoint x: 350, endPoint y: 174, distance: 33.9
click at [350, 174] on div "Syntax" at bounding box center [320, 164] width 88 height 24
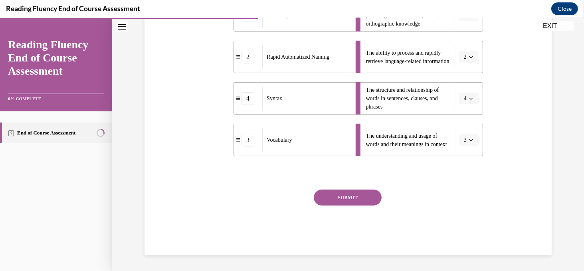
click at [350, 193] on button "SUBMIT" at bounding box center [348, 198] width 68 height 16
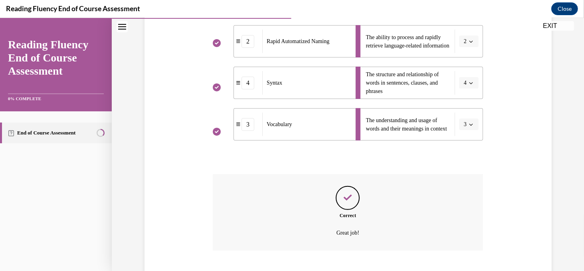
scroll to position [277, 0]
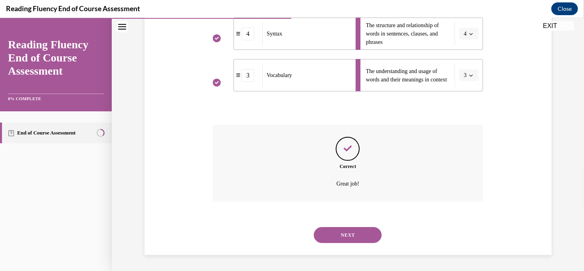
click at [354, 233] on button "NEXT" at bounding box center [348, 235] width 68 height 16
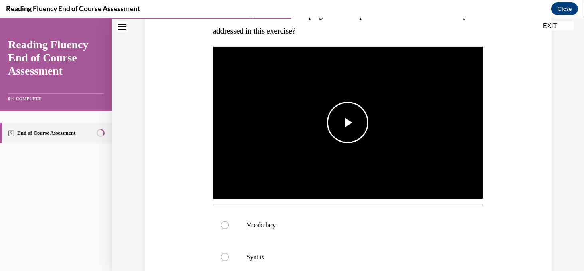
scroll to position [146, 0]
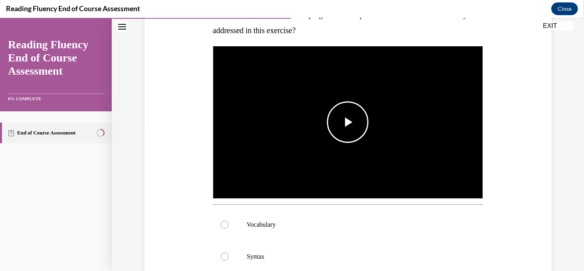
click at [348, 122] on span "Video player" at bounding box center [348, 122] width 0 height 0
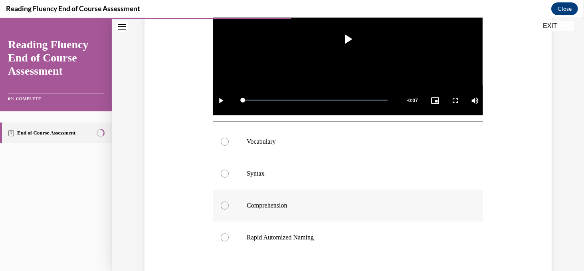
scroll to position [231, 0]
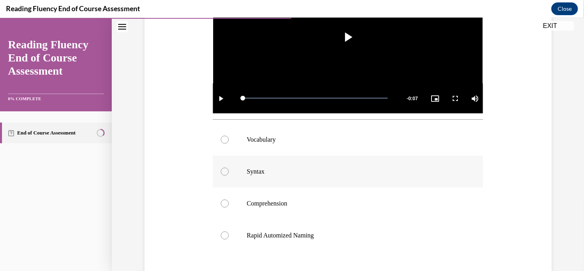
click at [226, 173] on div at bounding box center [225, 172] width 8 height 8
click at [226, 173] on input "Syntax" at bounding box center [225, 172] width 8 height 8
radio input "true"
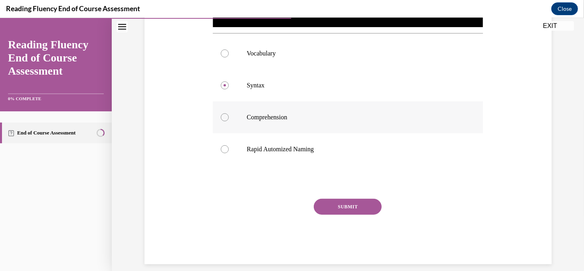
scroll to position [318, 0]
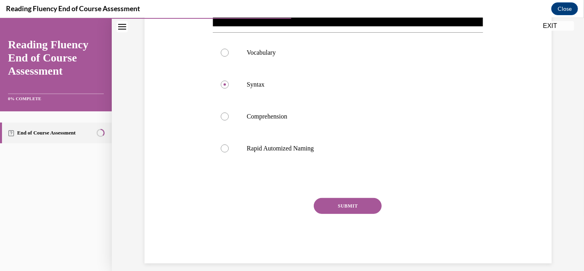
click at [346, 207] on button "SUBMIT" at bounding box center [348, 206] width 68 height 16
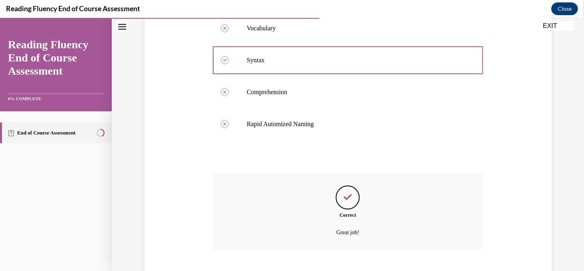
scroll to position [390, 0]
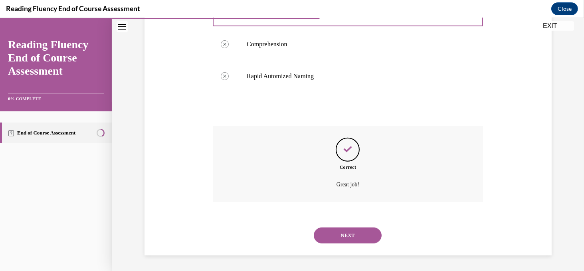
click at [350, 236] on button "NEXT" at bounding box center [348, 236] width 68 height 16
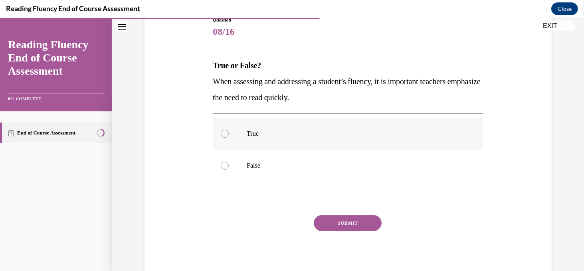
scroll to position [96, 0]
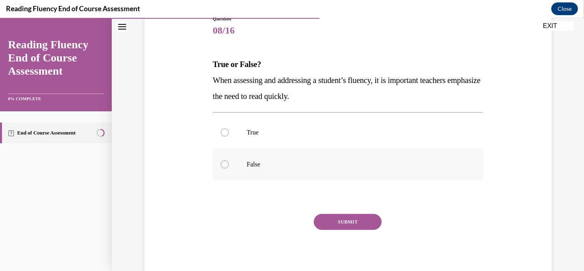
click at [224, 166] on div at bounding box center [225, 165] width 8 height 8
click at [224, 166] on input "False" at bounding box center [225, 165] width 8 height 8
radio input "true"
click at [341, 225] on button "SUBMIT" at bounding box center [348, 222] width 68 height 16
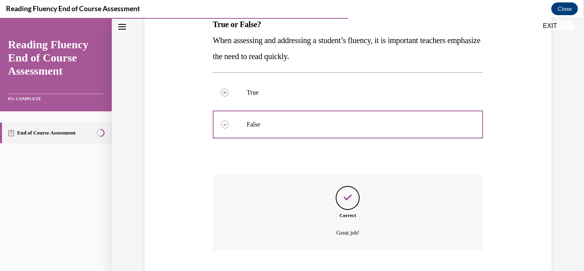
scroll to position [184, 0]
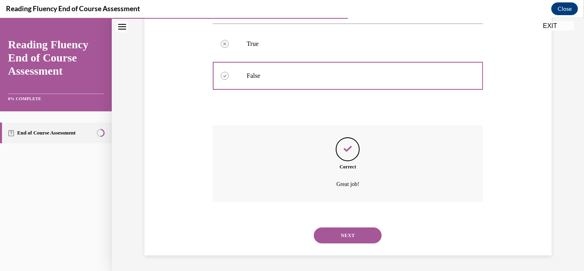
click at [363, 232] on button "NEXT" at bounding box center [348, 236] width 68 height 16
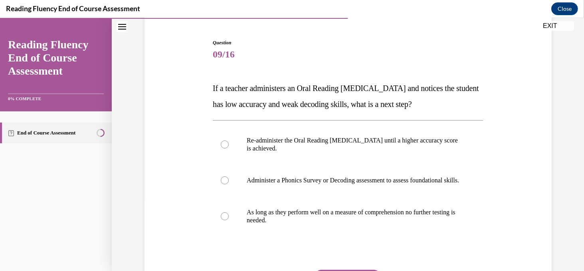
scroll to position [73, 0]
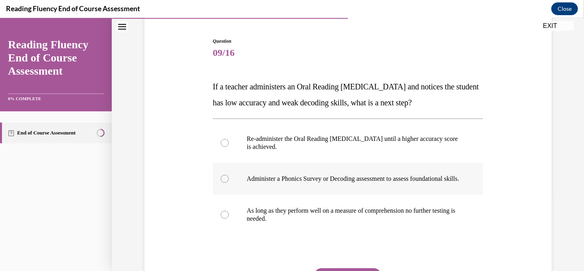
click at [222, 182] on div at bounding box center [225, 179] width 8 height 8
click at [222, 182] on input "Administer a Phonics Survey or Decoding assessment to assess foundational skill…" at bounding box center [225, 179] width 8 height 8
radio input "true"
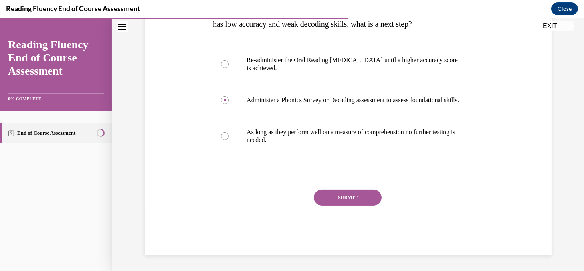
click at [339, 195] on button "SUBMIT" at bounding box center [348, 198] width 68 height 16
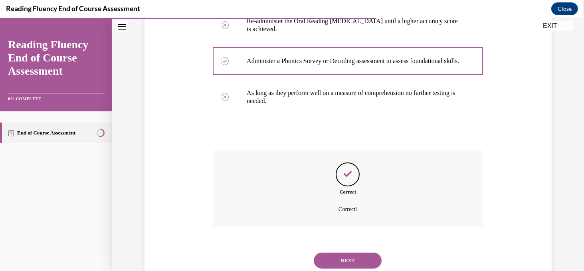
scroll to position [224, 0]
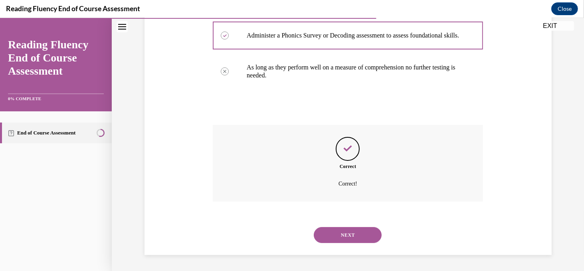
click at [325, 240] on button "NEXT" at bounding box center [348, 235] width 68 height 16
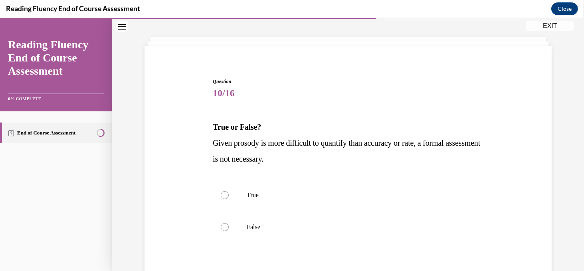
scroll to position [34, 0]
click at [227, 228] on div at bounding box center [225, 227] width 8 height 8
click at [227, 228] on input "False" at bounding box center [225, 227] width 8 height 8
radio input "true"
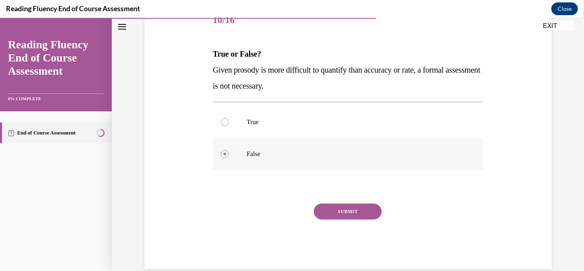
scroll to position [120, 0]
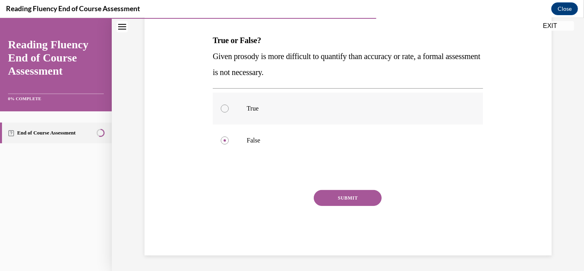
click at [224, 110] on div at bounding box center [225, 109] width 8 height 8
click at [224, 110] on input "True" at bounding box center [225, 109] width 8 height 8
radio input "true"
click at [351, 198] on button "SUBMIT" at bounding box center [348, 198] width 68 height 16
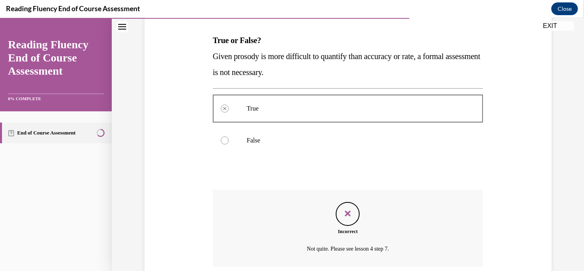
scroll to position [184, 0]
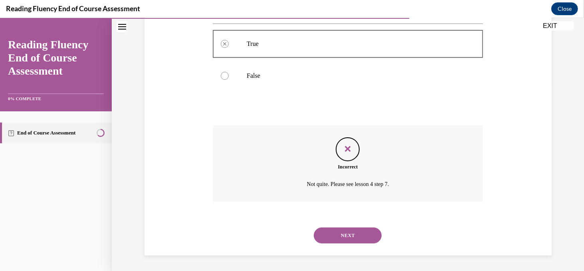
click at [353, 236] on button "NEXT" at bounding box center [348, 236] width 68 height 16
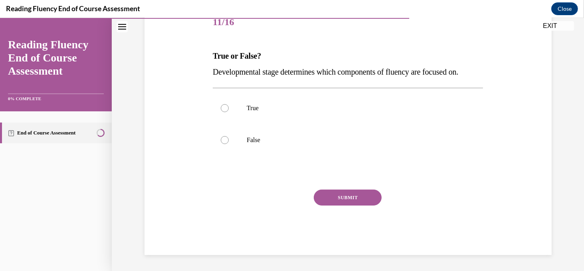
scroll to position [88, 0]
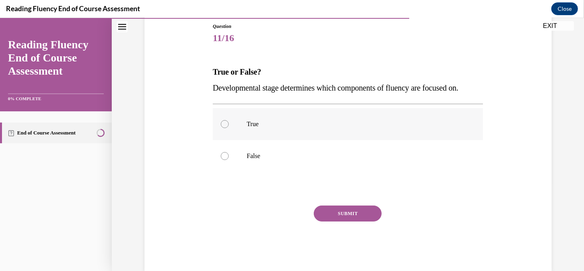
click at [224, 125] on div at bounding box center [225, 124] width 8 height 8
click at [224, 125] on input "True" at bounding box center [225, 124] width 8 height 8
radio input "true"
click at [343, 215] on button "SUBMIT" at bounding box center [348, 214] width 68 height 16
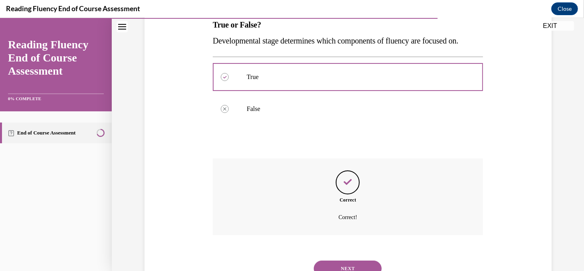
scroll to position [168, 0]
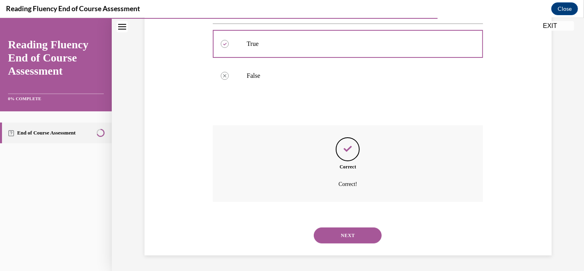
click at [346, 233] on button "NEXT" at bounding box center [348, 236] width 68 height 16
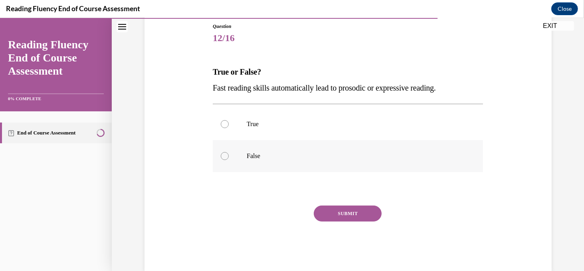
click at [228, 155] on div at bounding box center [225, 156] width 8 height 8
click at [228, 155] on input "False" at bounding box center [225, 156] width 8 height 8
radio input "true"
click at [330, 210] on button "SUBMIT" at bounding box center [348, 214] width 68 height 16
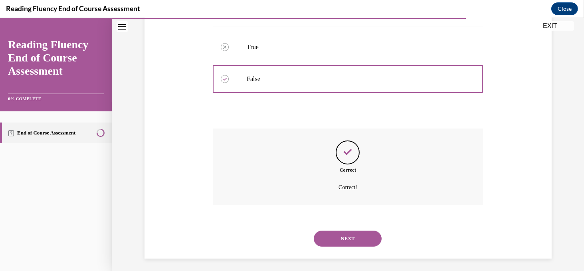
scroll to position [168, 0]
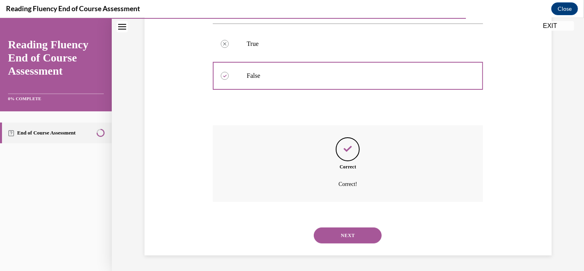
click at [347, 230] on button "NEXT" at bounding box center [348, 236] width 68 height 16
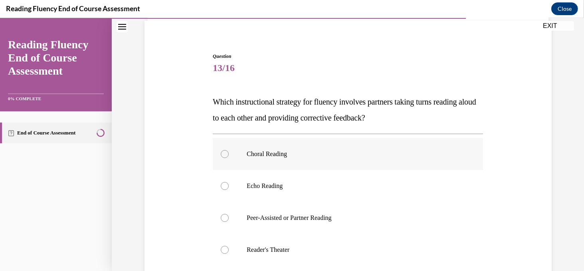
scroll to position [62, 0]
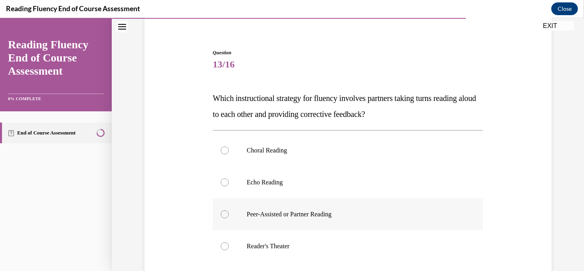
click at [223, 219] on label "Peer-Assisted or Partner Reading" at bounding box center [348, 214] width 270 height 32
click at [223, 218] on input "Peer-Assisted or Partner Reading" at bounding box center [225, 214] width 8 height 8
radio input "true"
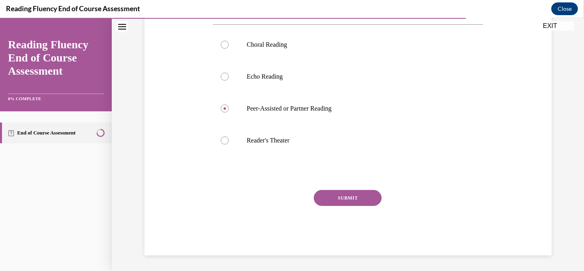
click at [349, 196] on button "SUBMIT" at bounding box center [348, 198] width 68 height 16
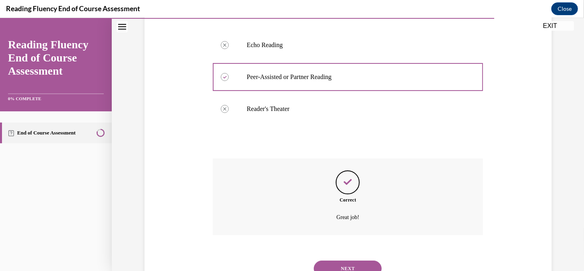
scroll to position [232, 0]
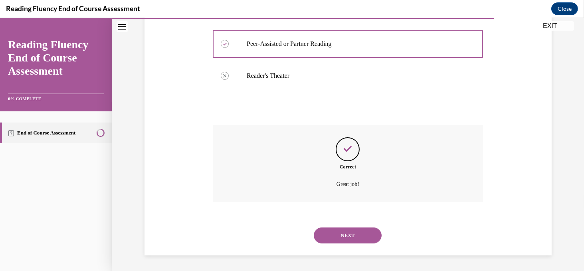
click at [351, 234] on button "NEXT" at bounding box center [348, 236] width 68 height 16
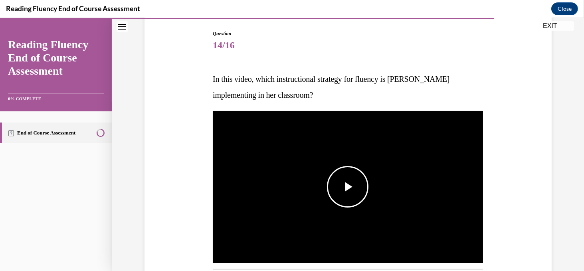
scroll to position [83, 0]
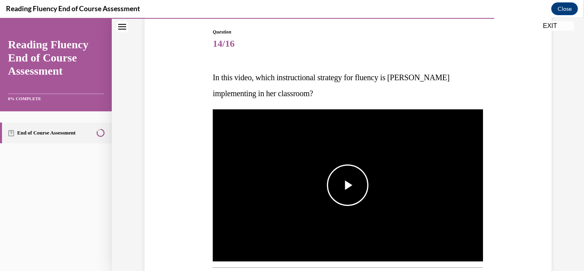
click at [348, 185] on span "Video player" at bounding box center [348, 185] width 0 height 0
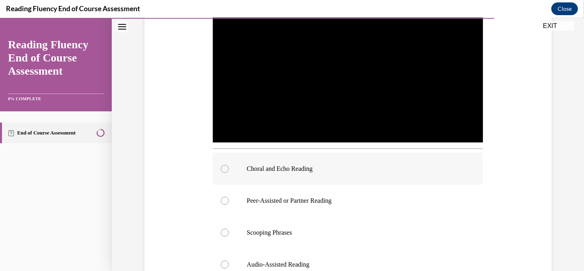
scroll to position [203, 0]
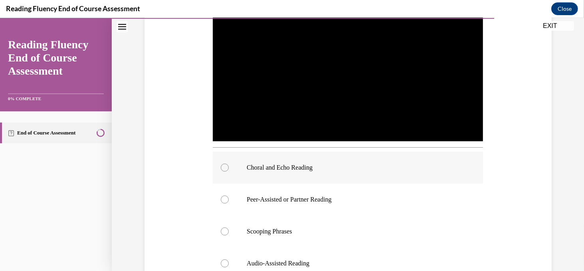
click at [226, 167] on div at bounding box center [225, 168] width 8 height 8
click at [226, 167] on input "Choral and Echo Reading" at bounding box center [225, 168] width 8 height 8
radio input "true"
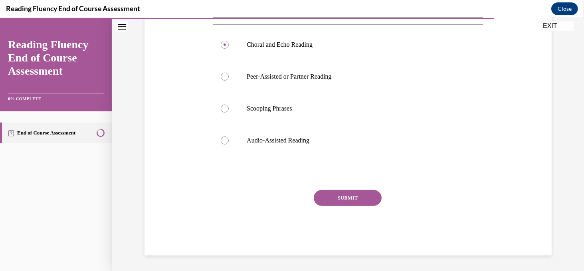
click at [361, 199] on button "SUBMIT" at bounding box center [348, 198] width 68 height 16
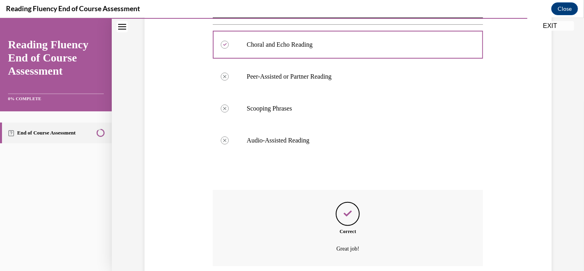
scroll to position [390, 0]
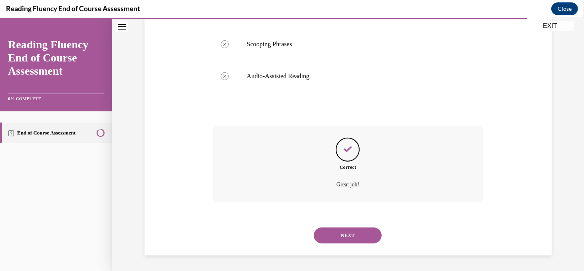
click at [349, 236] on button "NEXT" at bounding box center [348, 236] width 68 height 16
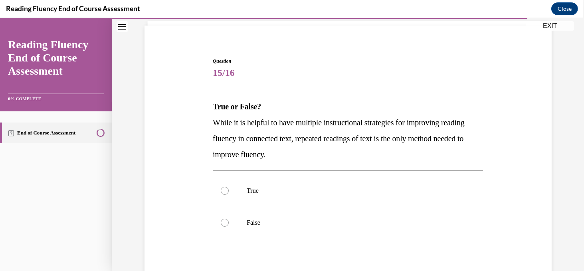
scroll to position [54, 0]
click at [226, 220] on div at bounding box center [225, 222] width 8 height 8
click at [226, 220] on input "False" at bounding box center [225, 222] width 8 height 8
radio input "true"
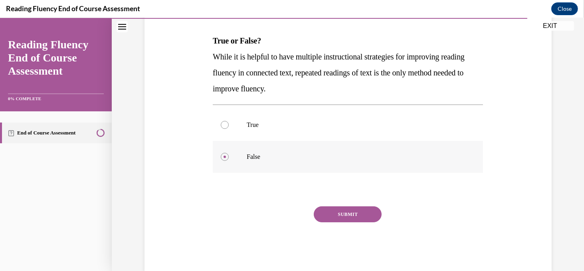
scroll to position [136, 0]
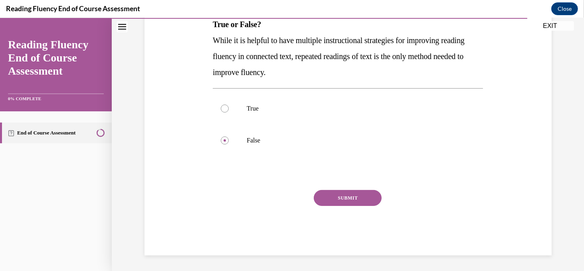
click at [350, 193] on button "SUBMIT" at bounding box center [348, 198] width 68 height 16
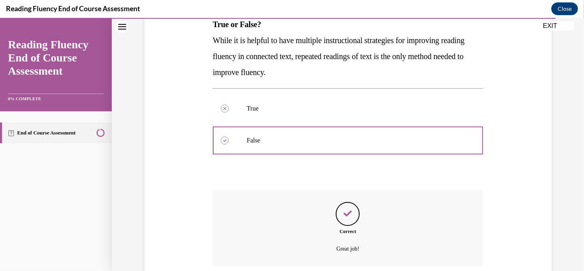
scroll to position [200, 0]
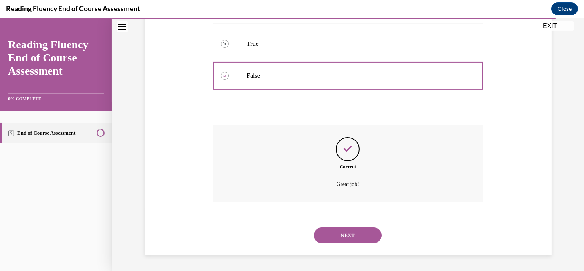
click at [354, 230] on button "NEXT" at bounding box center [348, 236] width 68 height 16
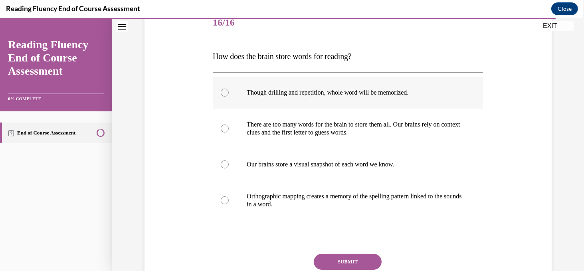
scroll to position [108, 0]
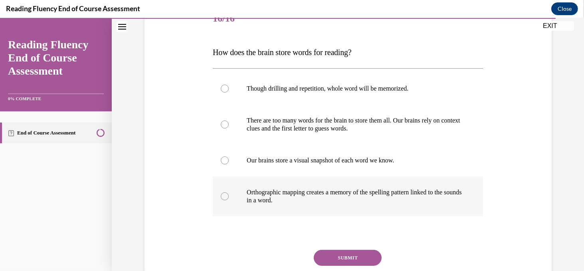
click at [228, 196] on div at bounding box center [225, 196] width 8 height 8
click at [228, 196] on input "Orthographic mapping creates a memory of the spelling pattern linked to the sou…" at bounding box center [225, 196] width 8 height 8
radio input "true"
click at [355, 256] on button "SUBMIT" at bounding box center [348, 258] width 68 height 16
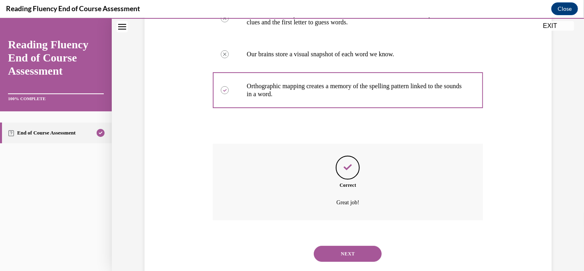
scroll to position [232, 0]
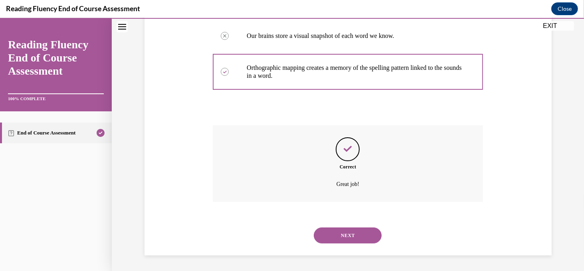
click at [351, 237] on button "NEXT" at bounding box center [348, 236] width 68 height 16
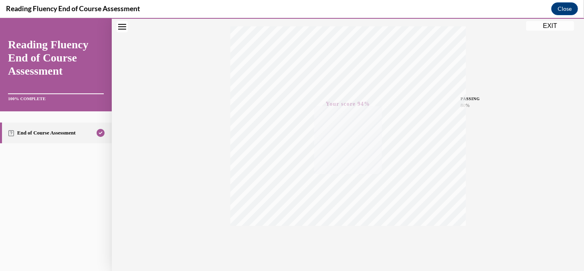
scroll to position [156, 0]
click at [548, 24] on button "EXIT" at bounding box center [550, 26] width 48 height 10
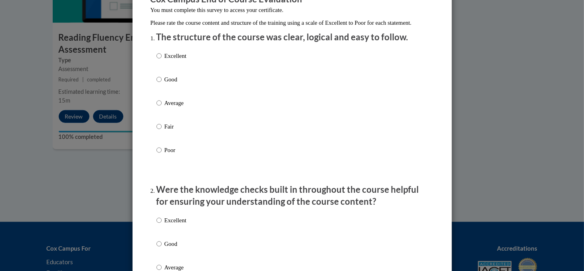
scroll to position [87, 0]
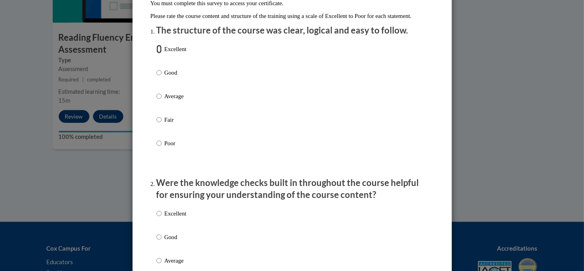
click at [159, 54] on input "Excellent" at bounding box center [159, 49] width 5 height 9
radio input "true"
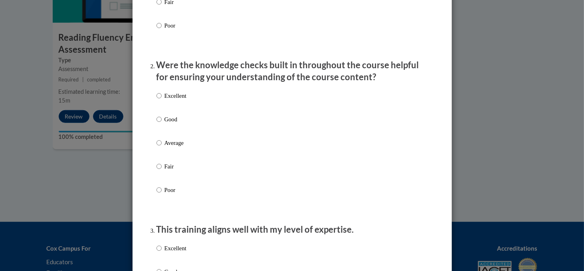
scroll to position [206, 0]
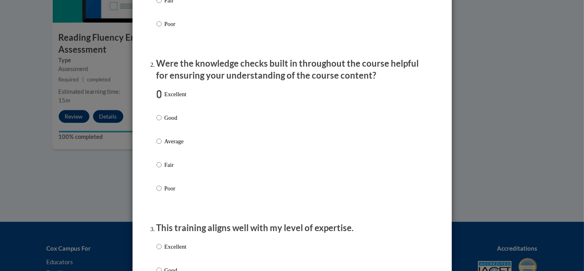
click at [160, 99] on input "Excellent" at bounding box center [159, 94] width 5 height 9
radio input "true"
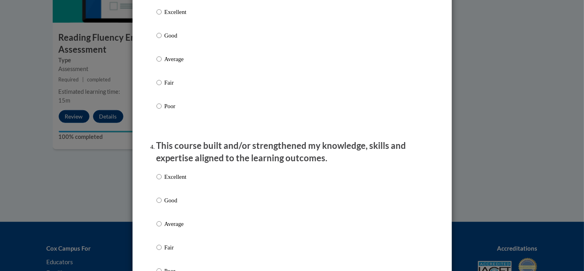
scroll to position [459, 0]
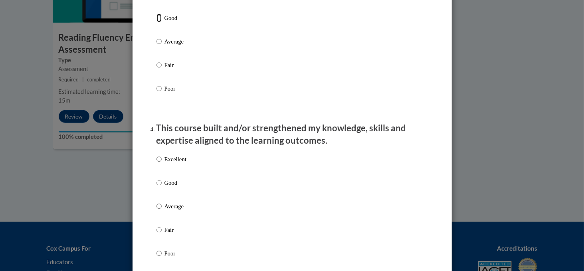
click at [159, 22] on input "Good" at bounding box center [159, 18] width 5 height 9
radio input "true"
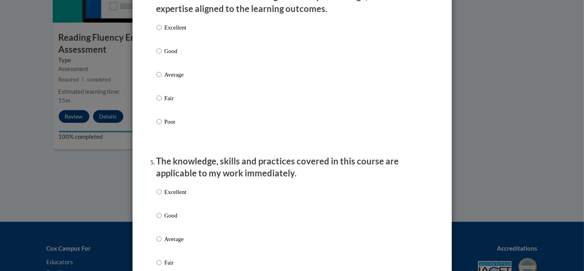
scroll to position [600, 0]
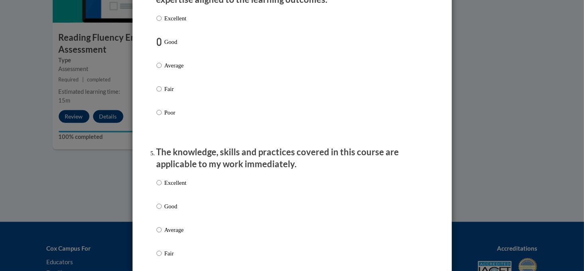
click at [158, 46] on input "Good" at bounding box center [159, 42] width 5 height 9
radio input "true"
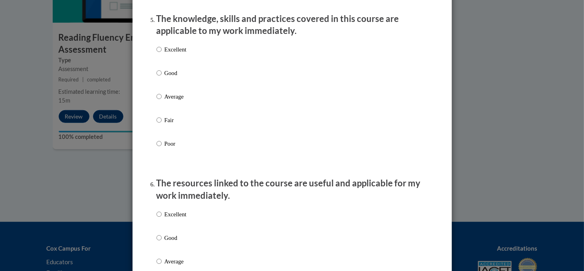
scroll to position [735, 0]
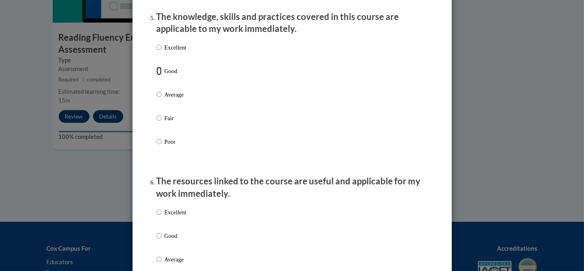
click at [159, 75] on input "Good" at bounding box center [159, 71] width 5 height 9
radio input "true"
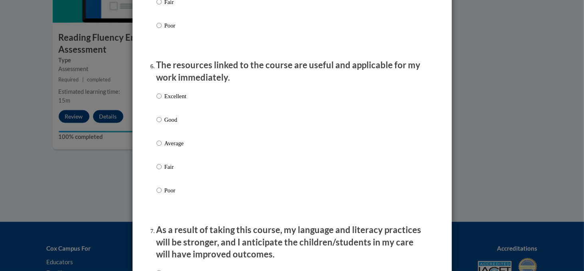
scroll to position [852, 0]
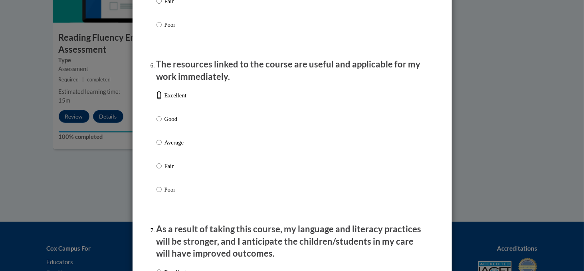
click at [159, 100] on input "Excellent" at bounding box center [159, 95] width 5 height 9
radio input "true"
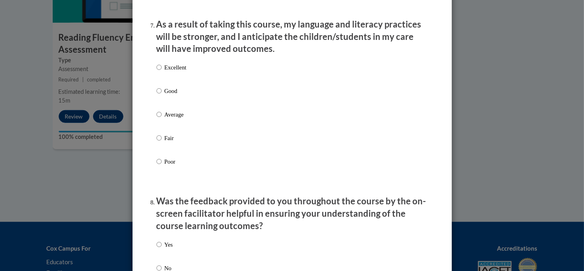
scroll to position [1049, 0]
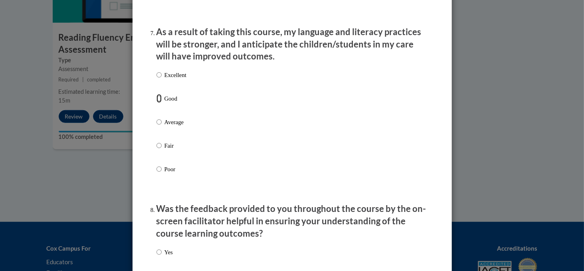
click at [159, 103] on input "Good" at bounding box center [159, 98] width 5 height 9
radio input "true"
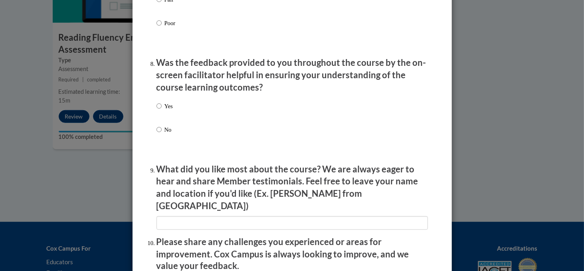
scroll to position [1196, 0]
click at [159, 110] on input "Yes" at bounding box center [159, 105] width 5 height 9
radio input "true"
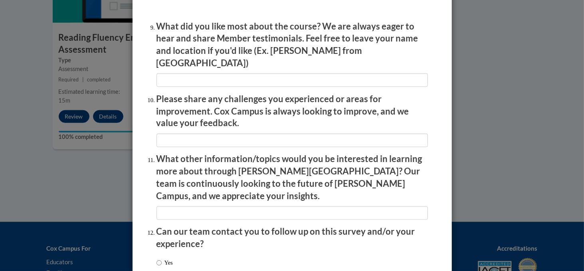
scroll to position [1391, 0]
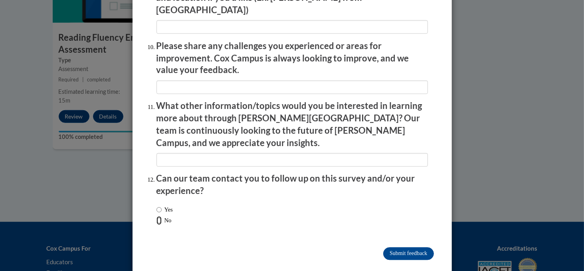
click at [159, 216] on input "No" at bounding box center [159, 220] width 5 height 9
radio input "true"
click at [419, 248] on input "Submit feedback" at bounding box center [408, 254] width 50 height 13
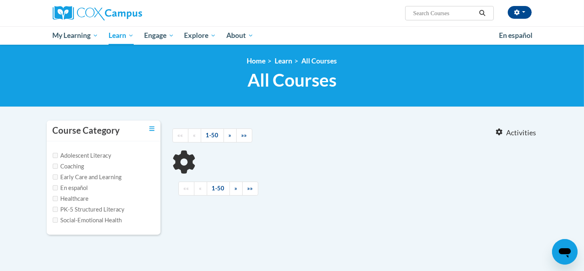
type input "reading comprehension"
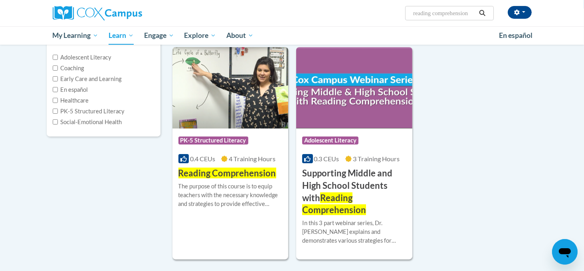
scroll to position [99, 0]
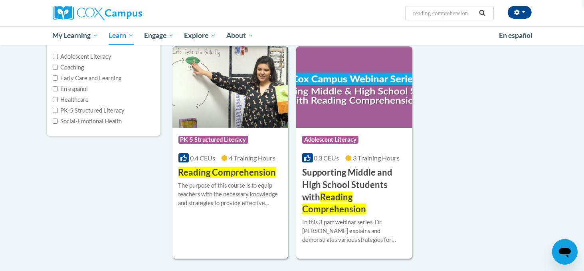
click at [234, 189] on div "The purpose of this course is to equip teachers with the necessary knowledge an…" at bounding box center [230, 194] width 104 height 26
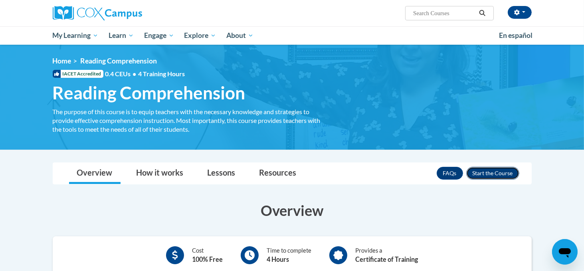
click at [503, 176] on button "Enroll" at bounding box center [492, 173] width 53 height 13
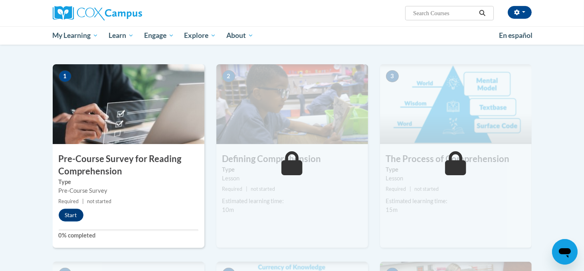
scroll to position [145, 0]
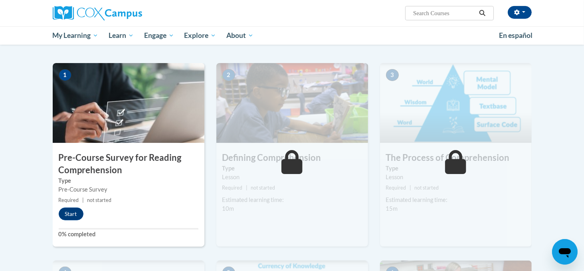
click at [102, 185] on div "Pre-Course Survey" at bounding box center [129, 189] width 140 height 9
click at [69, 220] on div "1 Pre-Course Survey for Reading Comprehension Type Pre-Course Survey Required |…" at bounding box center [129, 155] width 152 height 184
click at [73, 216] on button "Start" at bounding box center [71, 214] width 25 height 13
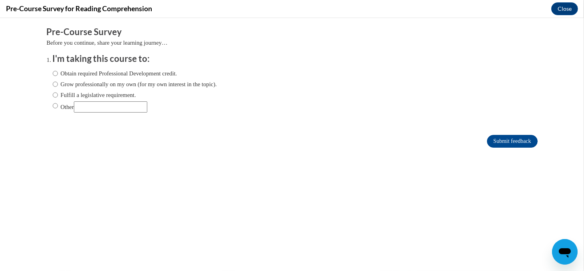
scroll to position [0, 0]
click at [55, 85] on input "Grow professionally on my own (for my own interest in the topic)." at bounding box center [55, 84] width 5 height 9
radio input "true"
click at [515, 142] on input "Submit feedback" at bounding box center [512, 141] width 50 height 13
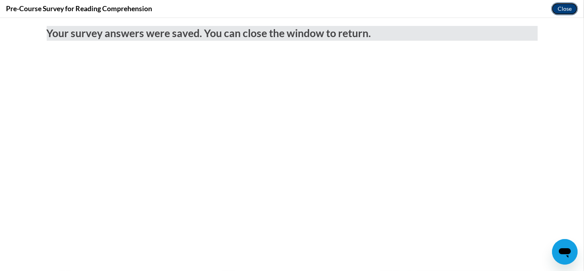
click at [573, 11] on button "Close" at bounding box center [564, 8] width 27 height 13
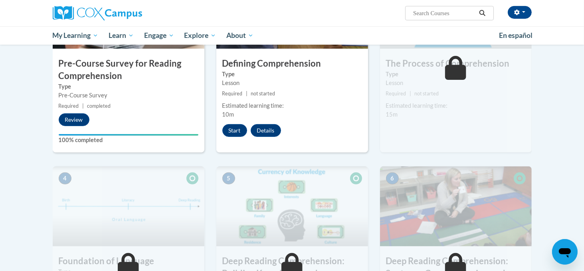
scroll to position [248, 0]
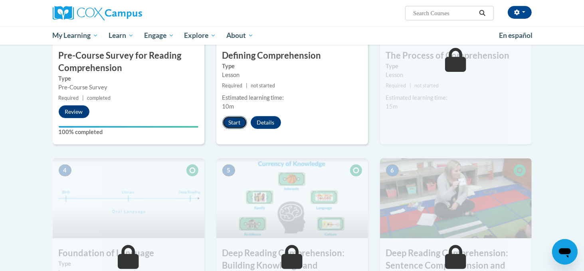
click at [230, 123] on button "Start" at bounding box center [234, 122] width 25 height 13
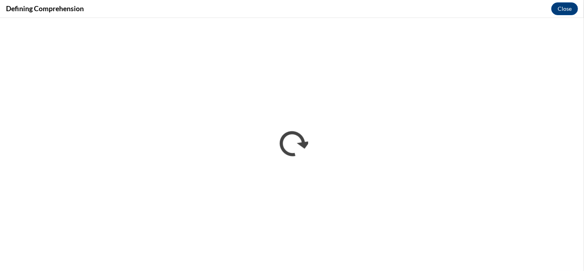
scroll to position [0, 0]
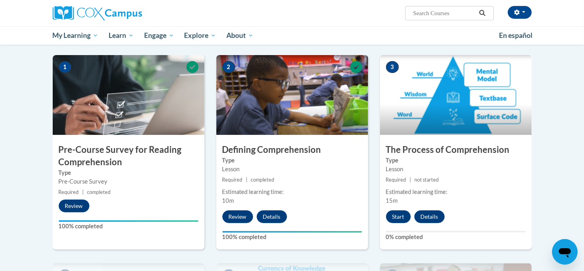
scroll to position [251, 0]
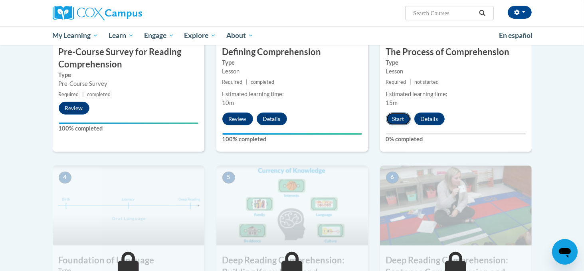
click at [398, 123] on button "Start" at bounding box center [398, 119] width 25 height 13
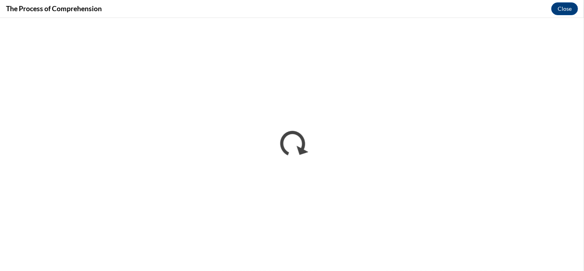
scroll to position [0, 0]
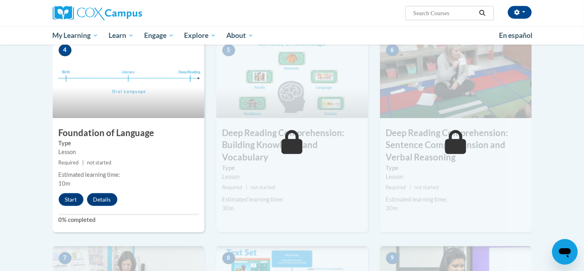
scroll to position [380, 0]
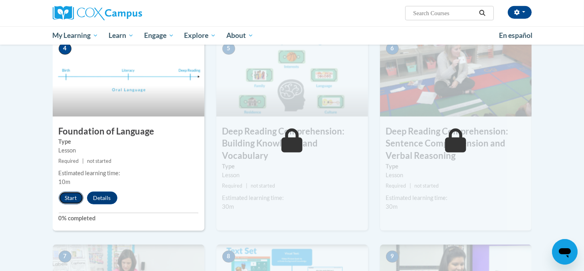
click at [69, 196] on button "Start" at bounding box center [71, 198] width 25 height 13
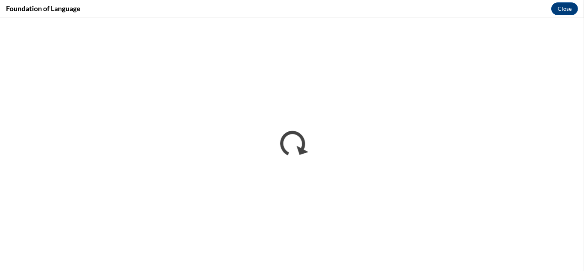
scroll to position [0, 0]
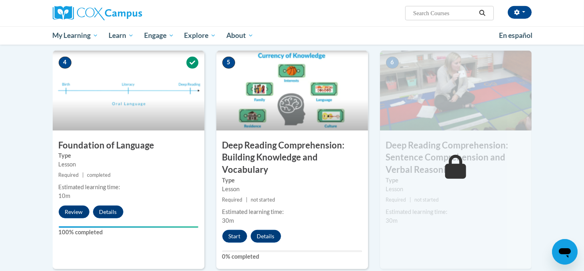
scroll to position [367, 0]
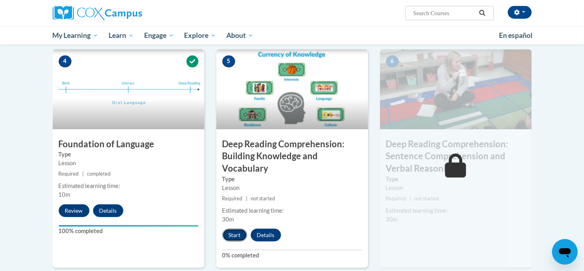
click at [232, 235] on button "Start" at bounding box center [234, 235] width 25 height 13
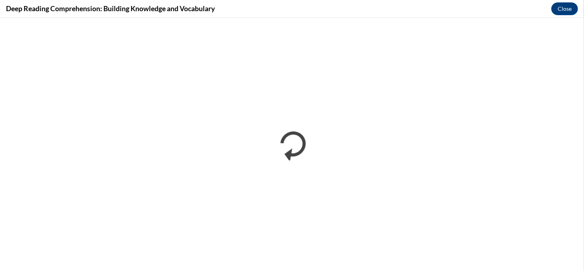
scroll to position [0, 0]
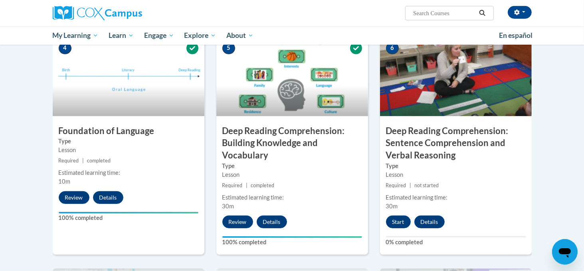
scroll to position [378, 0]
